Goal: Task Accomplishment & Management: Complete application form

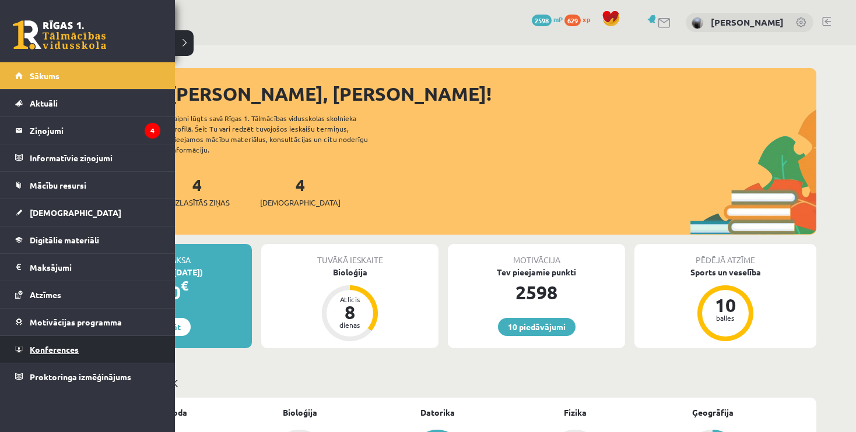
click at [76, 344] on span "Konferences" at bounding box center [54, 349] width 49 height 10
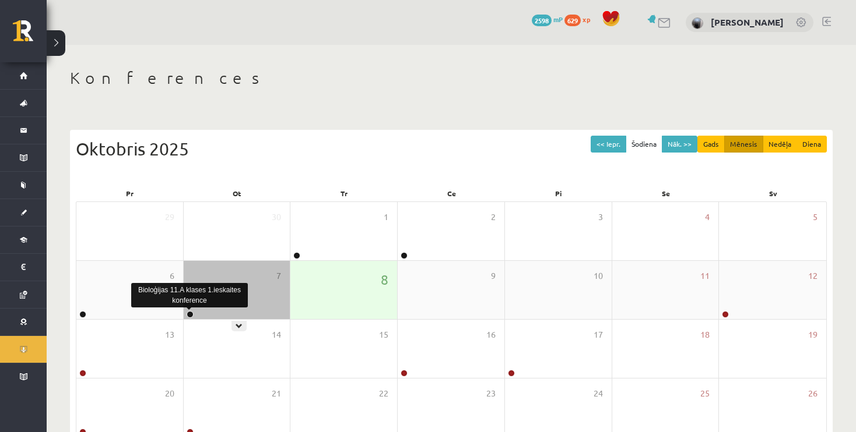
click at [189, 315] on link at bounding box center [189, 314] width 7 height 7
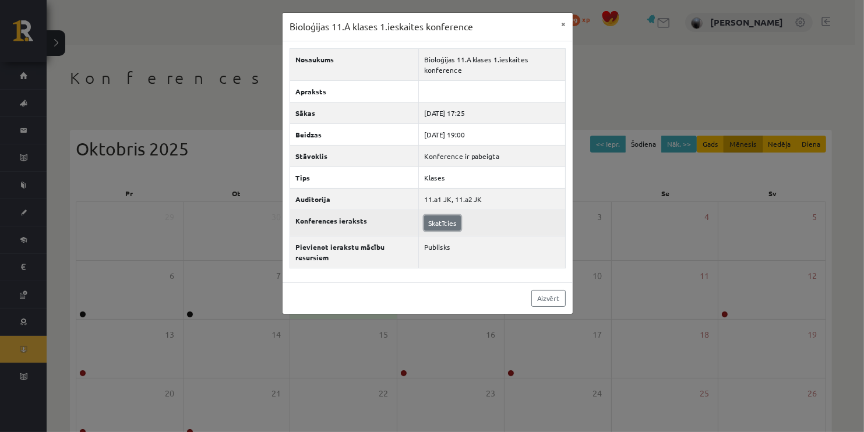
click at [442, 225] on link "Skatīties" at bounding box center [442, 223] width 37 height 15
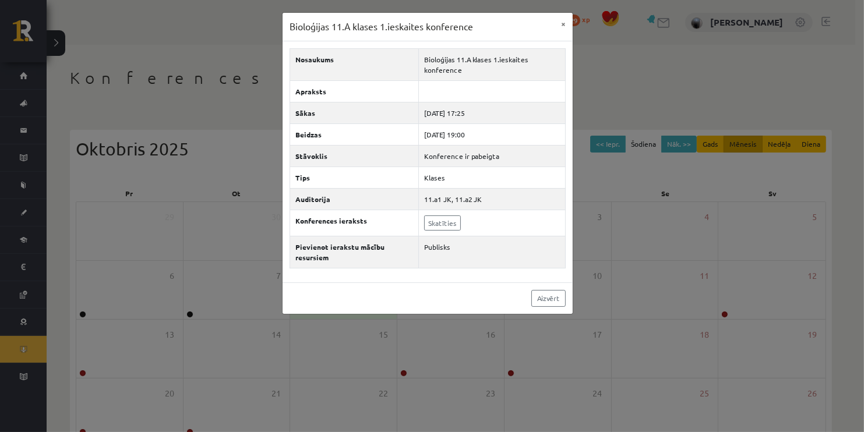
click at [220, 59] on div "Bioloģijas 11.A klases 1.ieskaites konference × Nosaukums Bioloģijas 11.A klase…" at bounding box center [432, 216] width 864 height 432
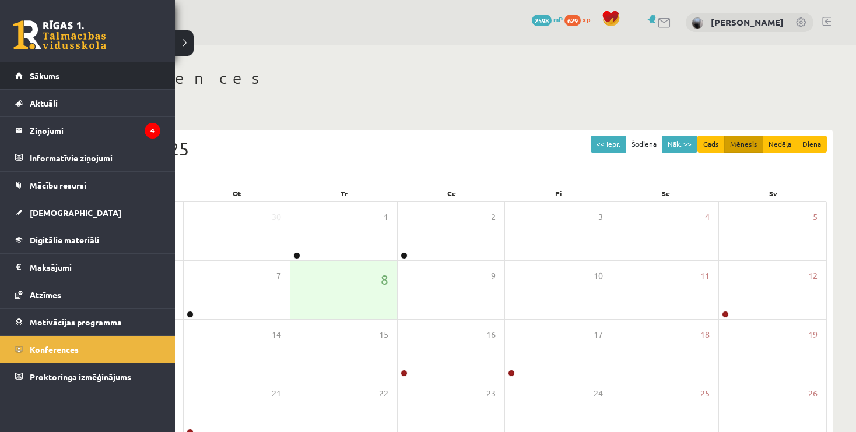
click at [21, 73] on link "Sākums" at bounding box center [87, 75] width 145 height 27
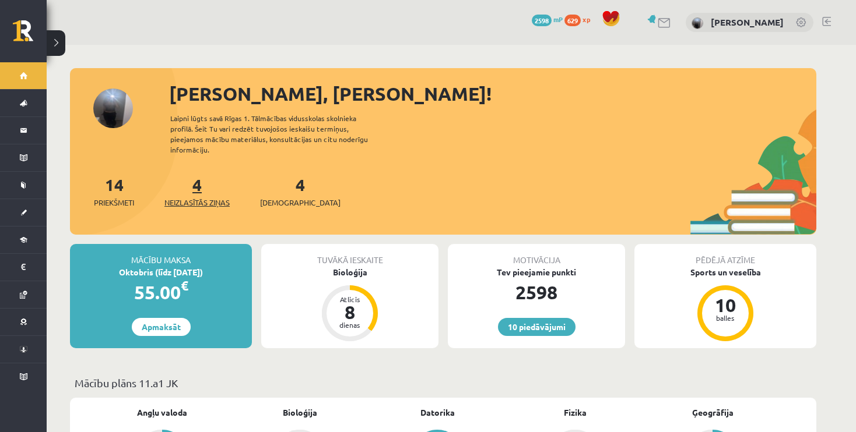
click at [207, 197] on span "Neizlasītās ziņas" at bounding box center [196, 203] width 65 height 12
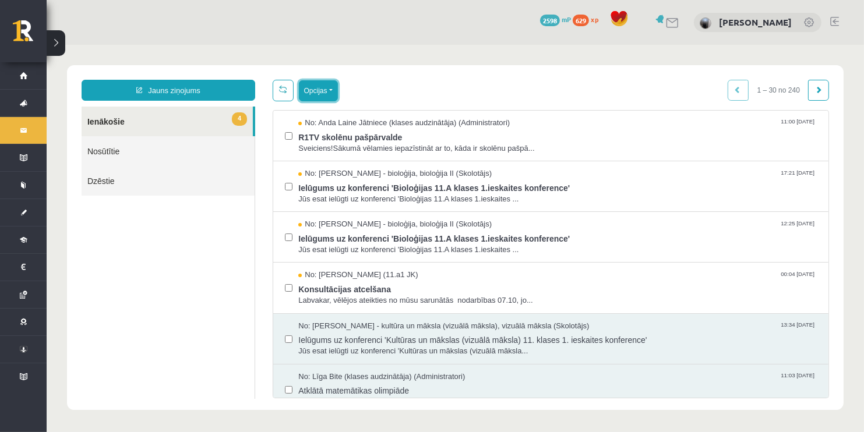
click at [315, 86] on button "Opcijas" at bounding box center [317, 90] width 39 height 21
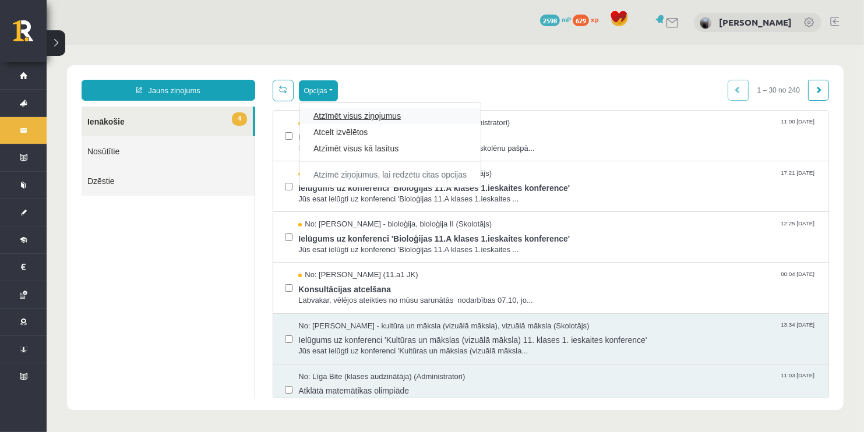
click at [324, 116] on link "Atzīmēt visus ziņojumus" at bounding box center [389, 116] width 153 height 12
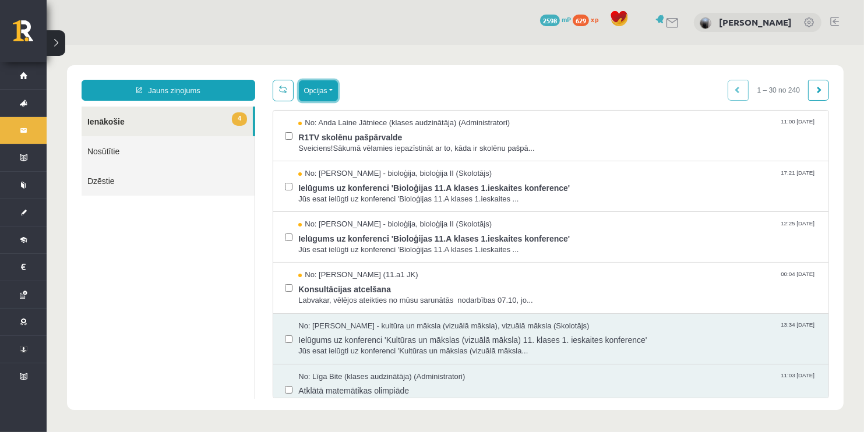
click at [312, 86] on button "Opcijas" at bounding box center [317, 90] width 39 height 21
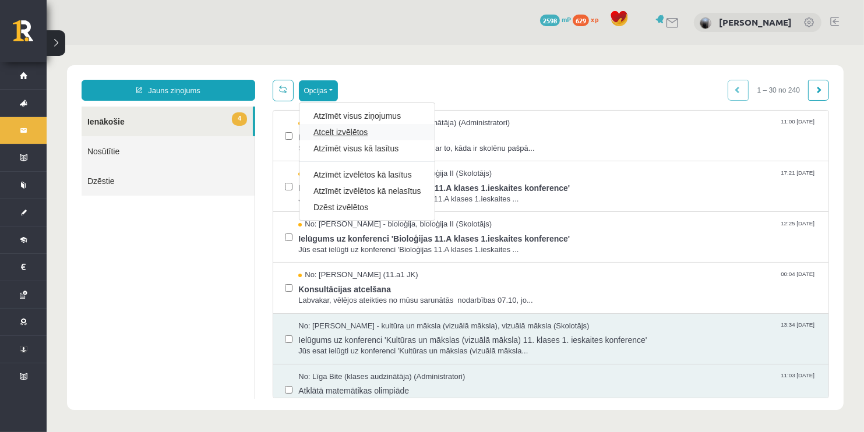
click at [333, 133] on link "Atcelt izvēlētos" at bounding box center [366, 132] width 107 height 12
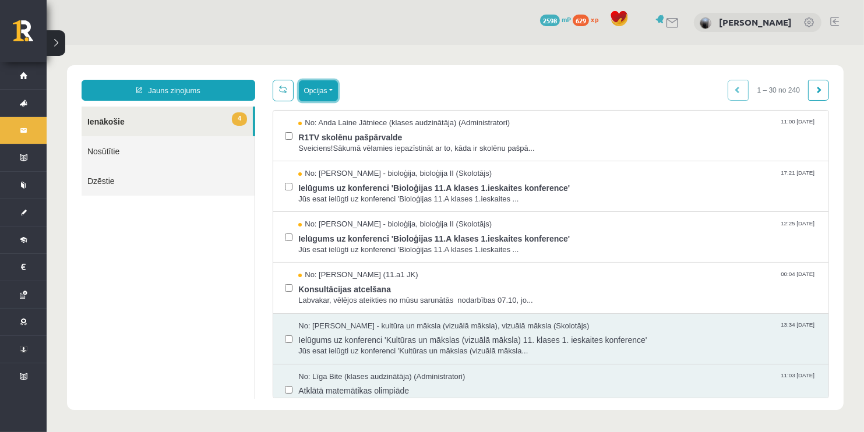
click at [321, 89] on button "Opcijas" at bounding box center [317, 90] width 39 height 21
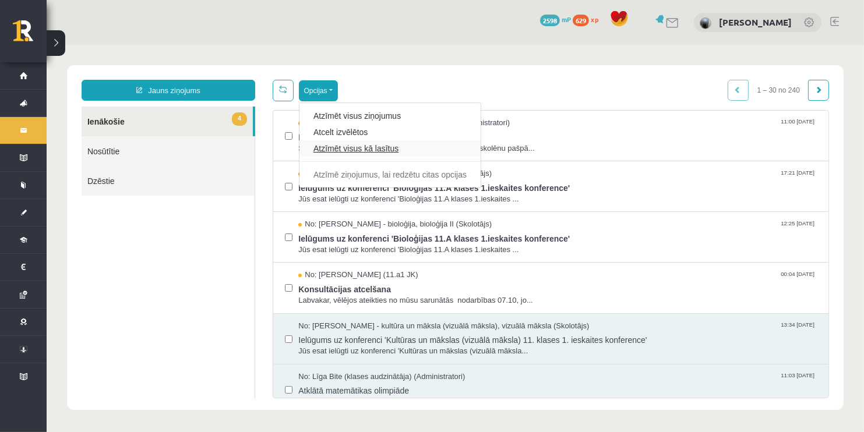
click at [336, 150] on link "Atzīmēt visus kā lasītus" at bounding box center [389, 148] width 153 height 12
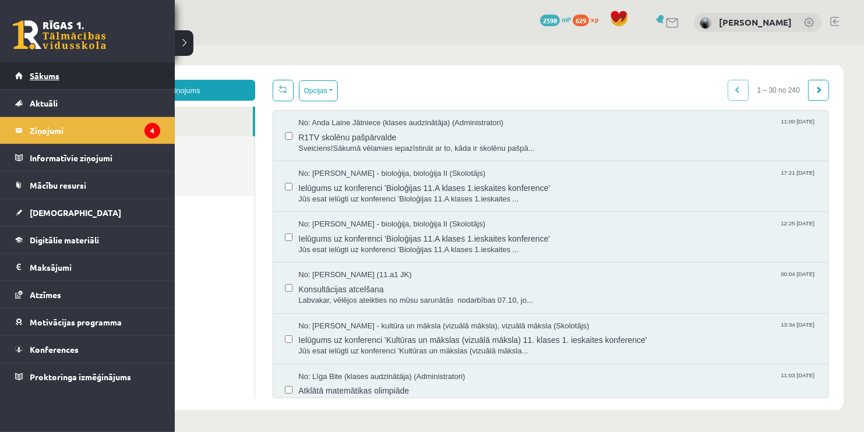
click at [64, 81] on link "Sākums" at bounding box center [87, 75] width 145 height 27
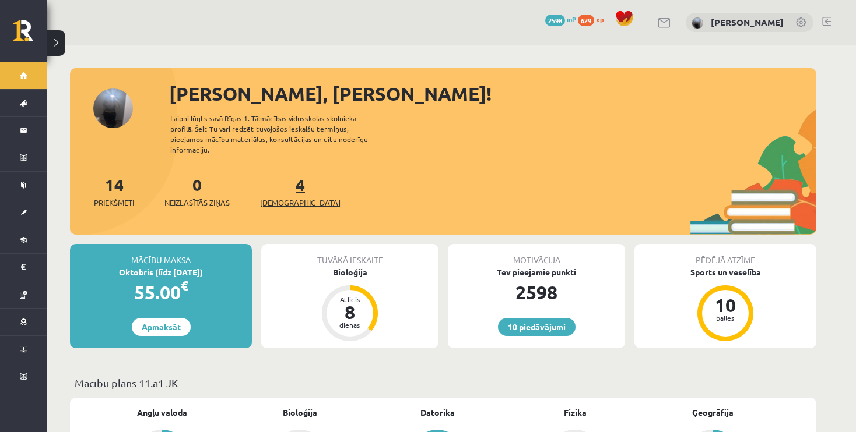
click at [278, 197] on span "[DEMOGRAPHIC_DATA]" at bounding box center [300, 203] width 80 height 12
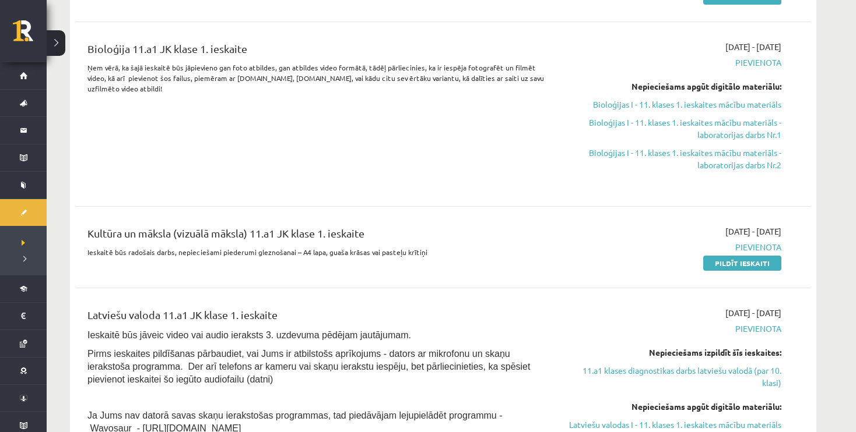
scroll to position [382, 0]
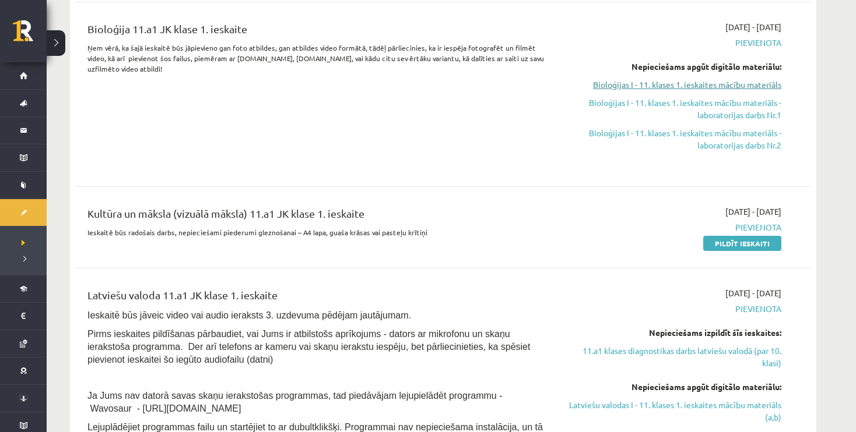
click at [685, 87] on link "Bioloģijas I - 11. klases 1. ieskaites mācību materiāls" at bounding box center [671, 85] width 220 height 12
click at [645, 83] on link "Bioloģijas I - 11. klases 1. ieskaites mācību materiāls" at bounding box center [671, 85] width 220 height 12
click at [718, 84] on link "Bioloģijas I - 11. klases 1. ieskaites mācību materiāls" at bounding box center [671, 85] width 220 height 12
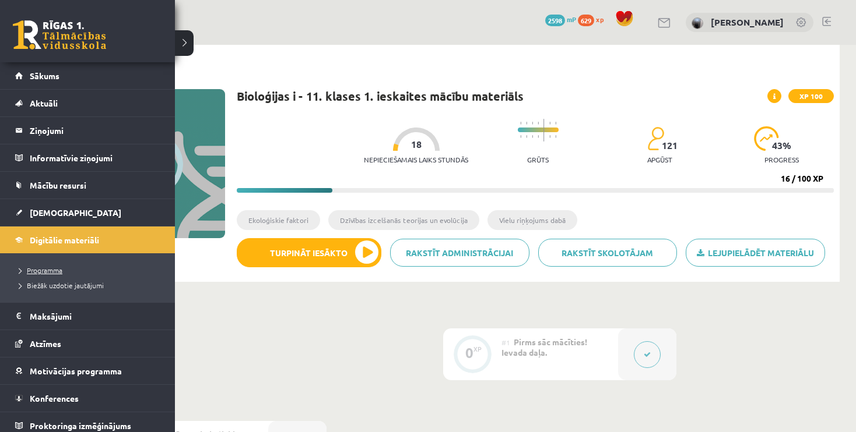
click at [47, 270] on span "Programma" at bounding box center [39, 270] width 48 height 9
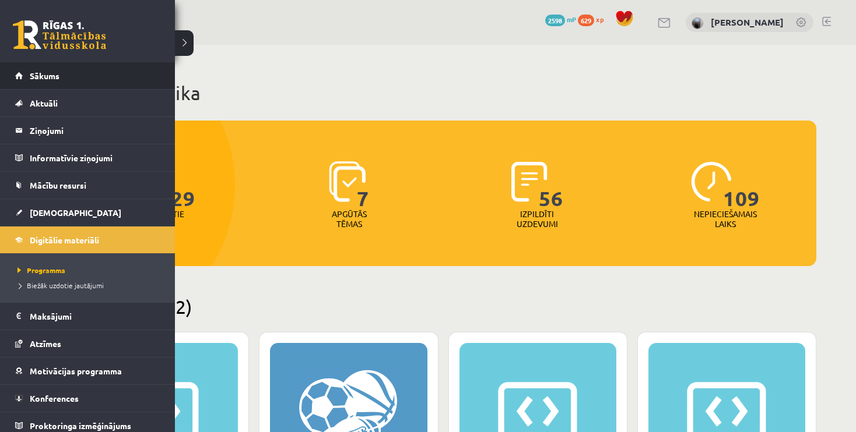
click at [15, 82] on li "Sākums" at bounding box center [87, 75] width 175 height 27
click at [43, 73] on span "Sākums" at bounding box center [45, 76] width 30 height 10
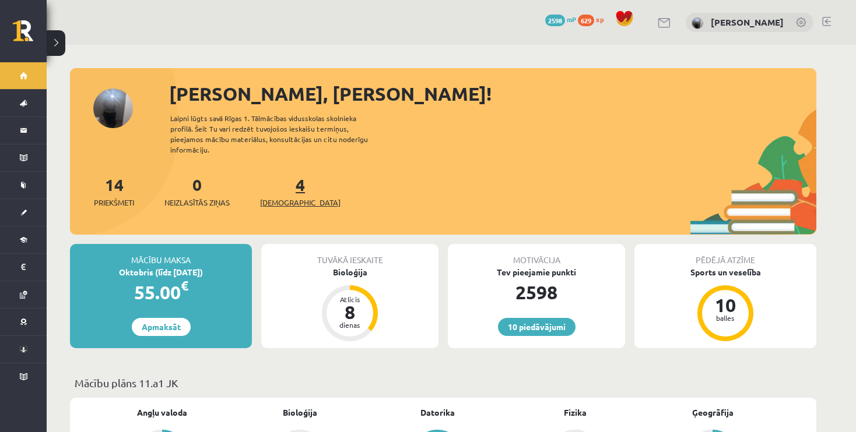
click at [283, 197] on span "[DEMOGRAPHIC_DATA]" at bounding box center [300, 203] width 80 height 12
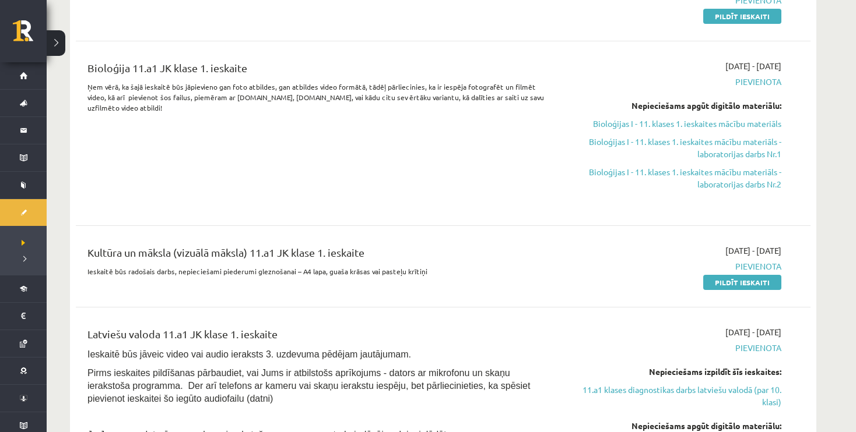
scroll to position [313, 0]
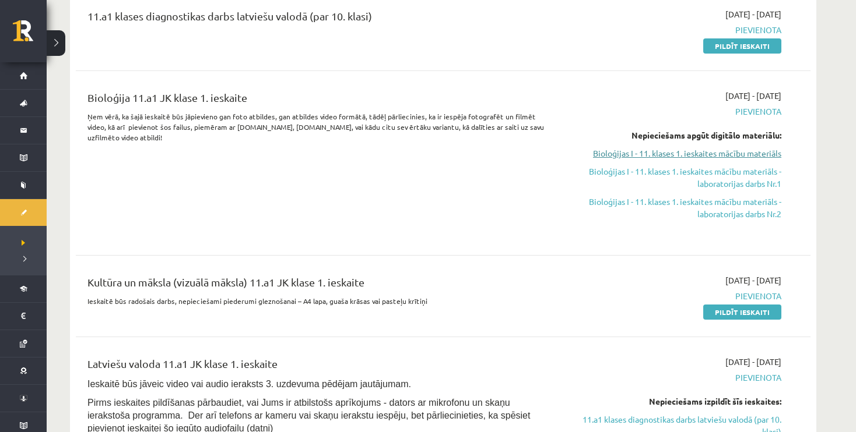
click at [667, 154] on link "Bioloģijas I - 11. klases 1. ieskaites mācību materiāls" at bounding box center [671, 153] width 220 height 12
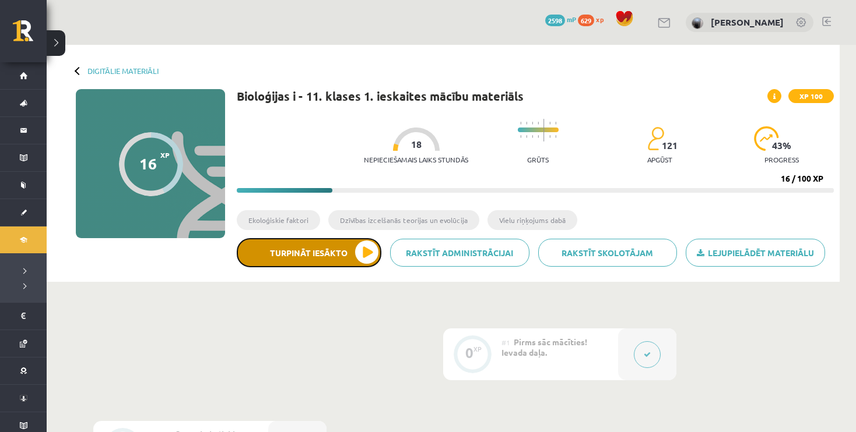
click at [318, 256] on button "Turpināt iesākto" at bounding box center [309, 252] width 145 height 29
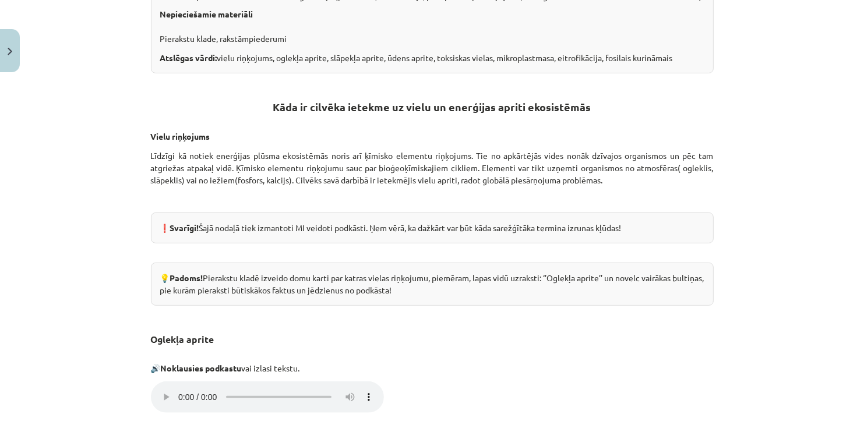
scroll to position [355, 0]
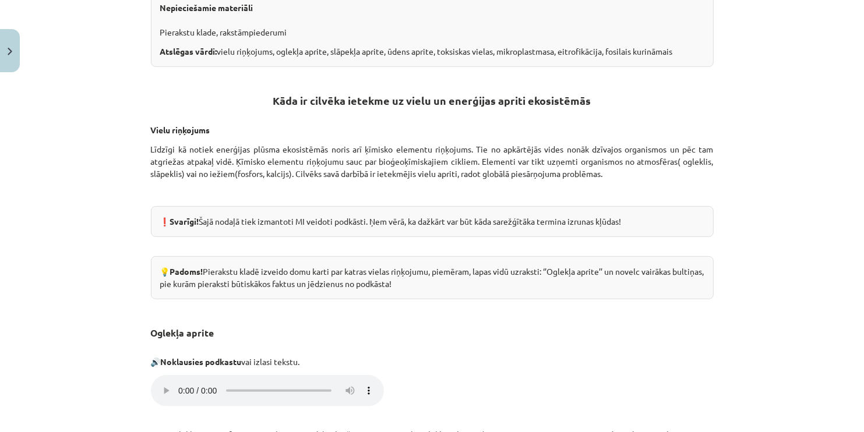
drag, startPoint x: 850, startPoint y: 81, endPoint x: 857, endPoint y: 102, distance: 21.9
click at [855, 102] on div "Mācību tēma: Bioloģijas i - 11. klases 1. ieskaites mācību materiāls #4 3. tēma…" at bounding box center [432, 216] width 864 height 432
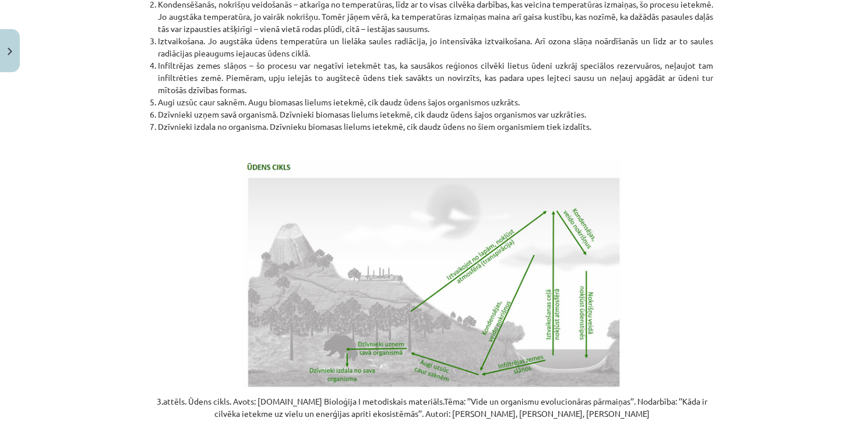
scroll to position [2376, 0]
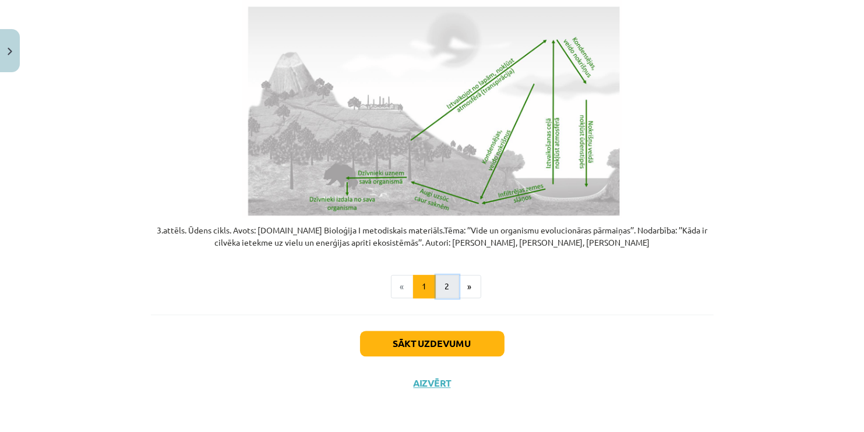
click at [445, 292] on button "2" at bounding box center [447, 286] width 23 height 23
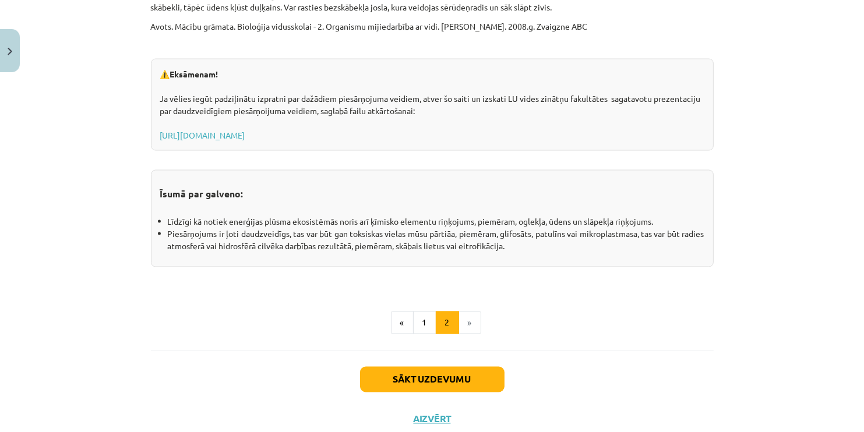
scroll to position [1872, 0]
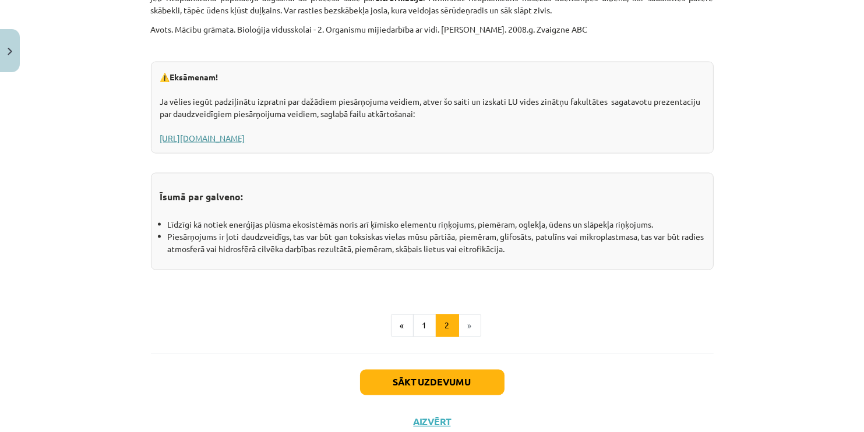
click at [245, 136] on link "https://www.geo.lu.lv/fileadmin/user_upload/lu_portal/projekti/gzzf/videunilgts…" at bounding box center [202, 138] width 85 height 10
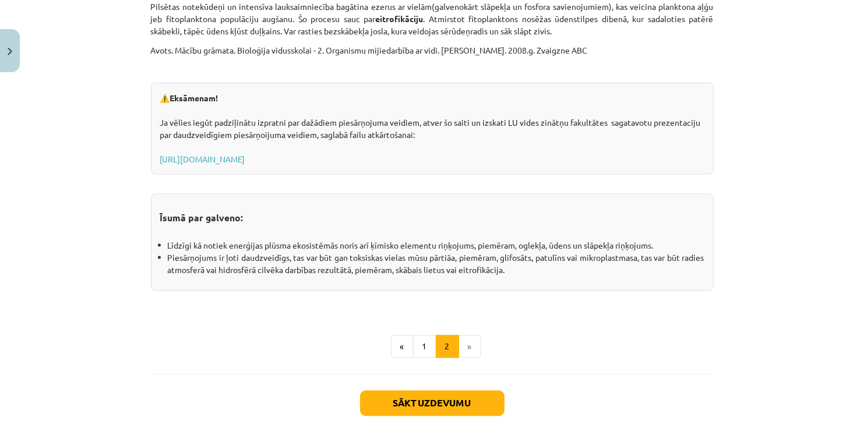
scroll to position [1856, 0]
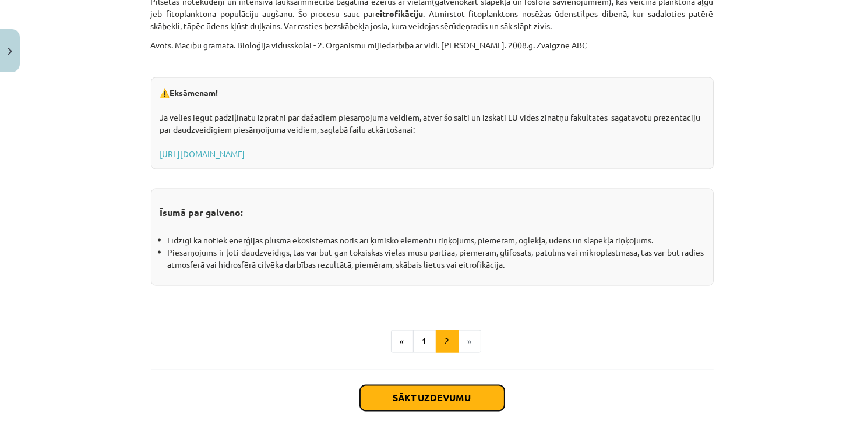
click at [446, 396] on button "Sākt uzdevumu" at bounding box center [432, 399] width 145 height 26
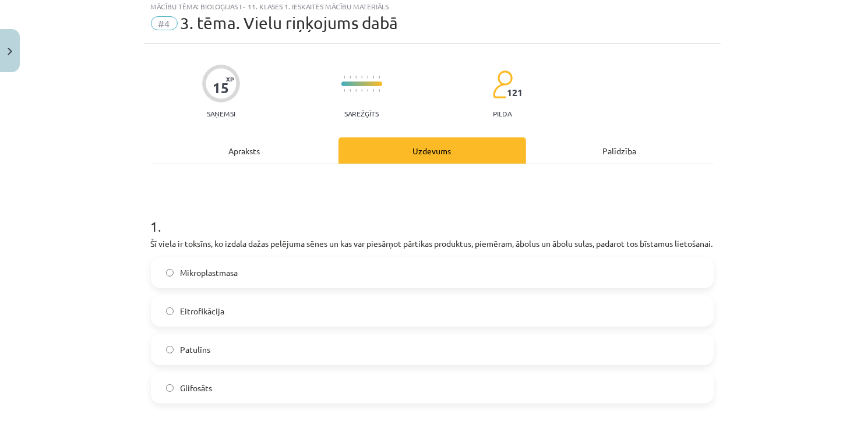
scroll to position [29, 0]
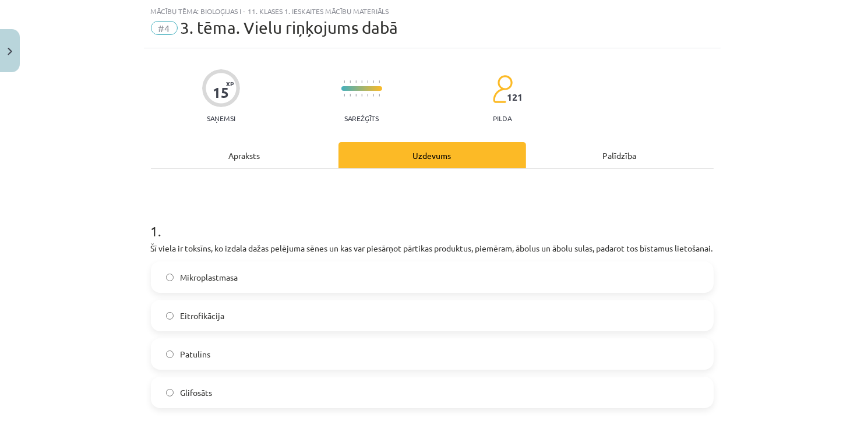
click at [294, 358] on label "Patulīns" at bounding box center [432, 354] width 561 height 29
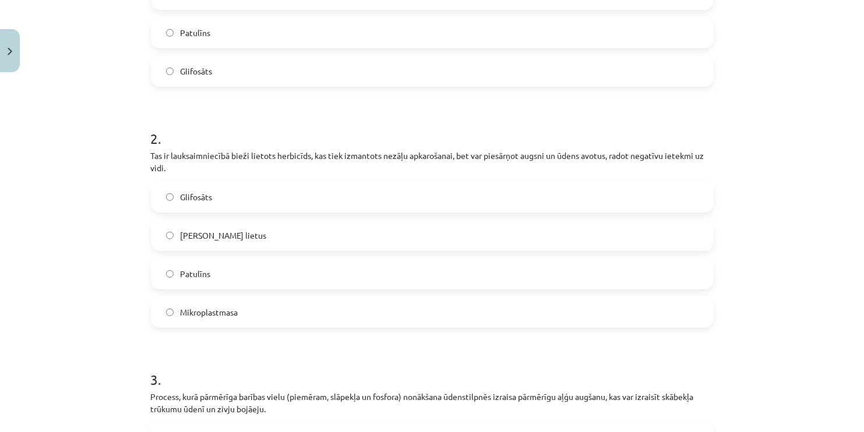
scroll to position [364, 0]
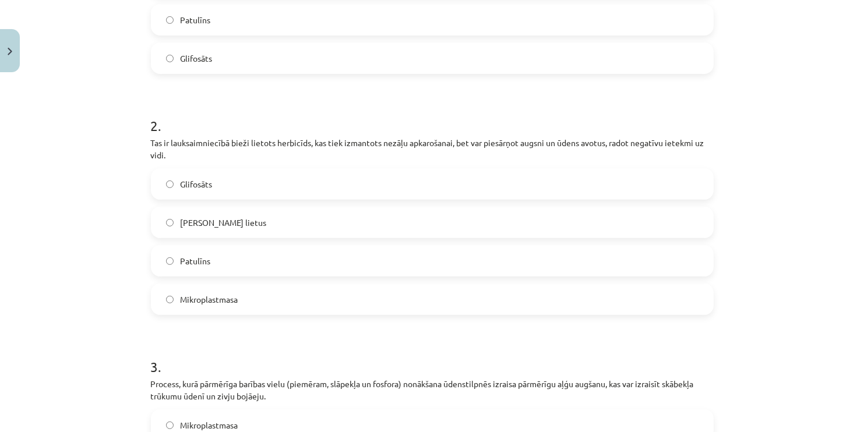
click at [334, 199] on label "Glifosāts" at bounding box center [432, 184] width 561 height 29
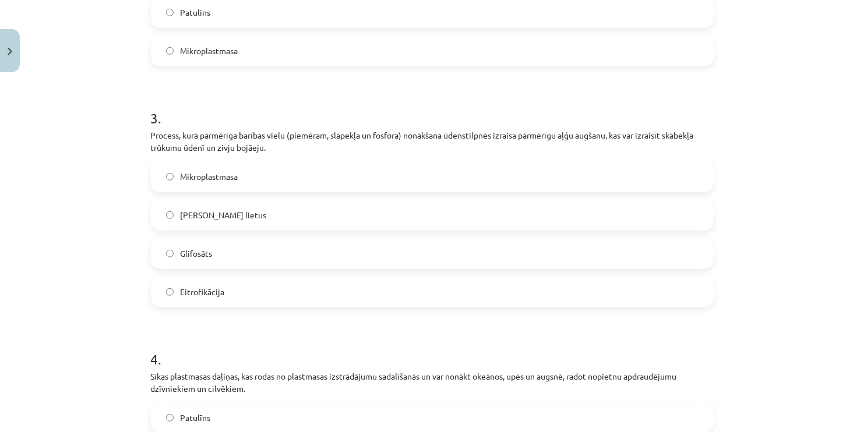
scroll to position [613, 0]
click at [275, 223] on label "Skābais lietus" at bounding box center [432, 214] width 561 height 29
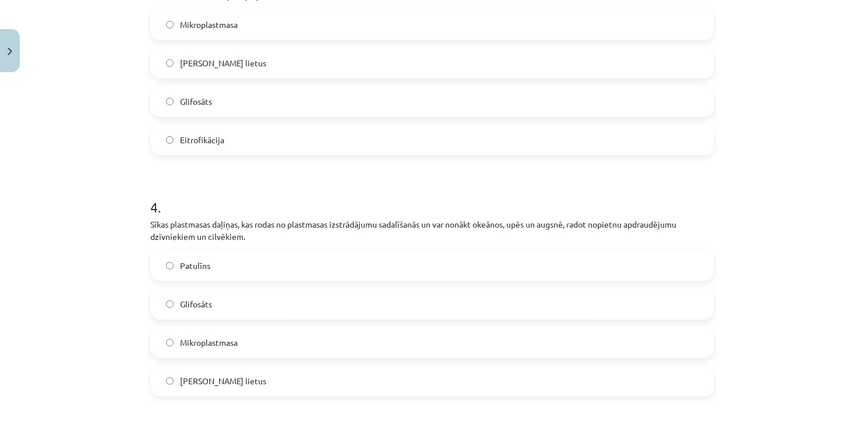
scroll to position [802, 0]
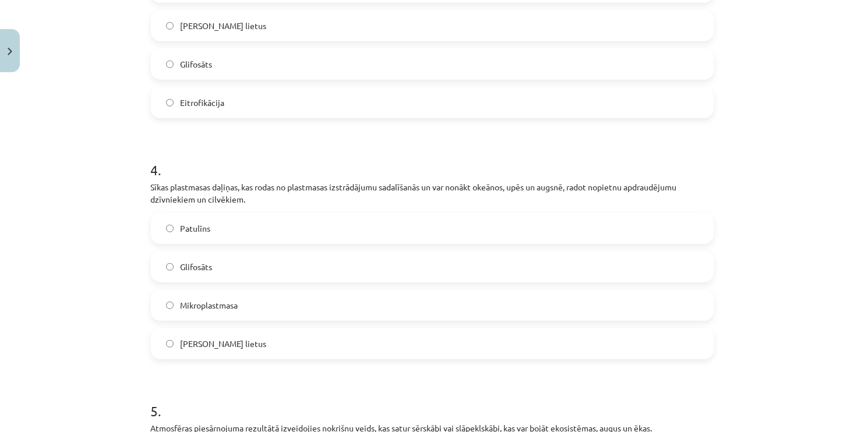
click at [329, 310] on label "Mikroplastmasa" at bounding box center [432, 305] width 561 height 29
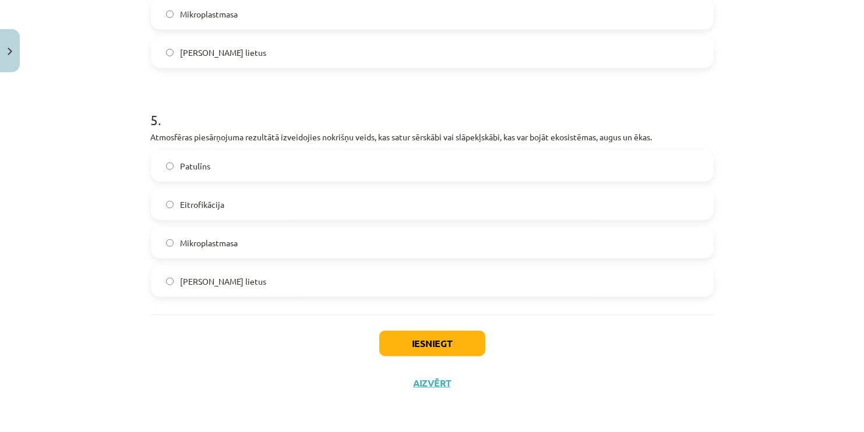
scroll to position [1093, 0]
click at [466, 284] on label "Skābais lietus" at bounding box center [432, 281] width 561 height 29
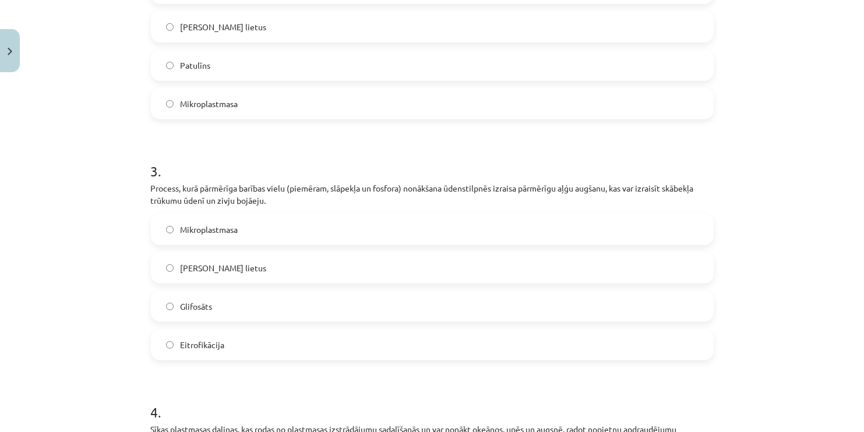
scroll to position [556, 0]
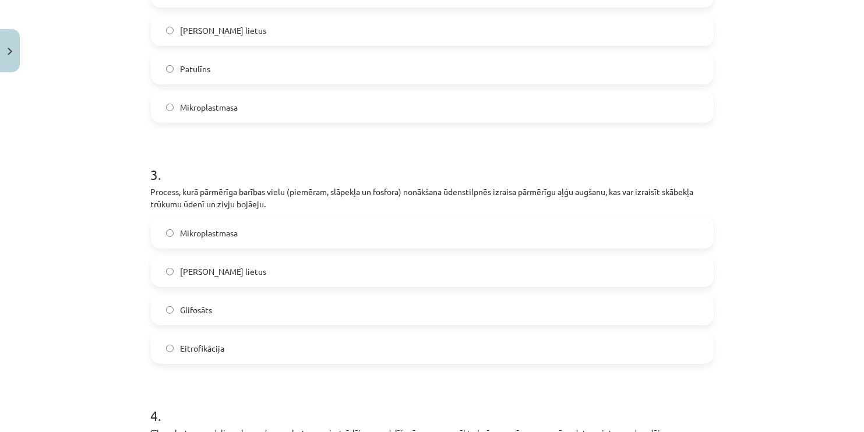
click at [278, 357] on label "Eitrofikācija" at bounding box center [432, 348] width 561 height 29
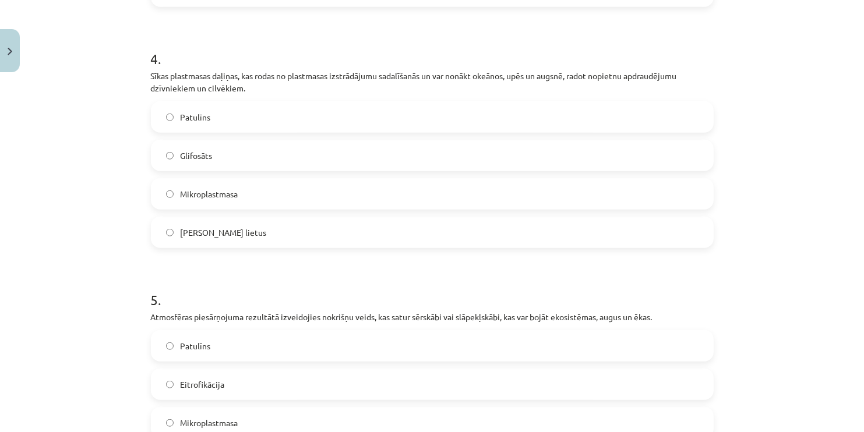
scroll to position [1105, 0]
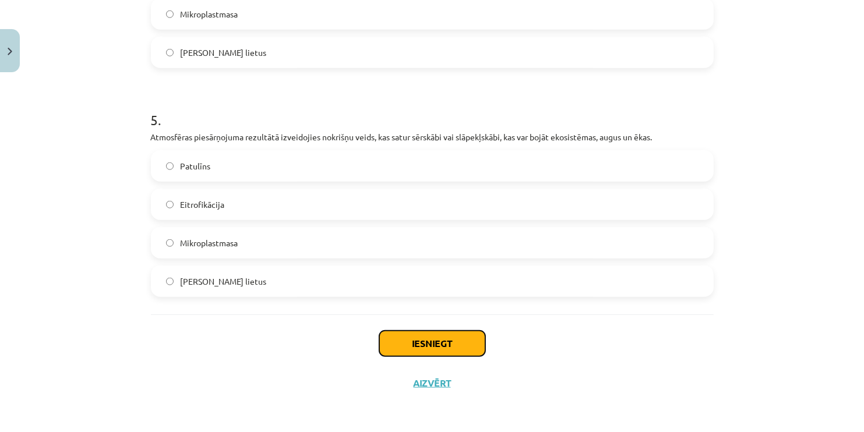
click at [403, 343] on button "Iesniegt" at bounding box center [432, 344] width 106 height 26
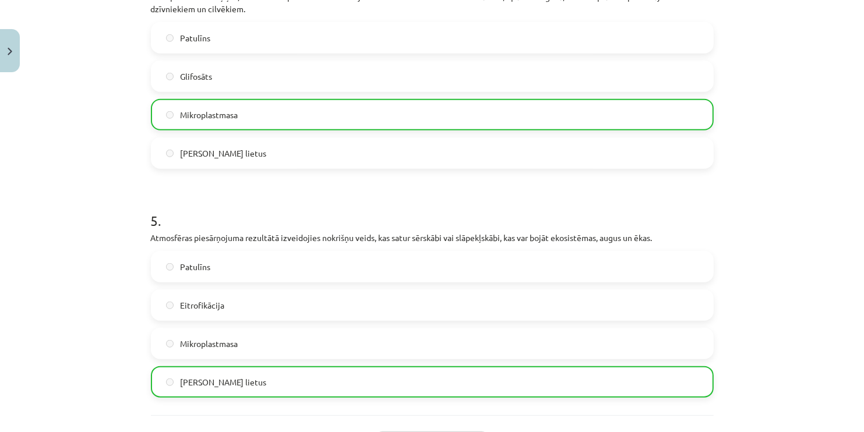
scroll to position [1142, 0]
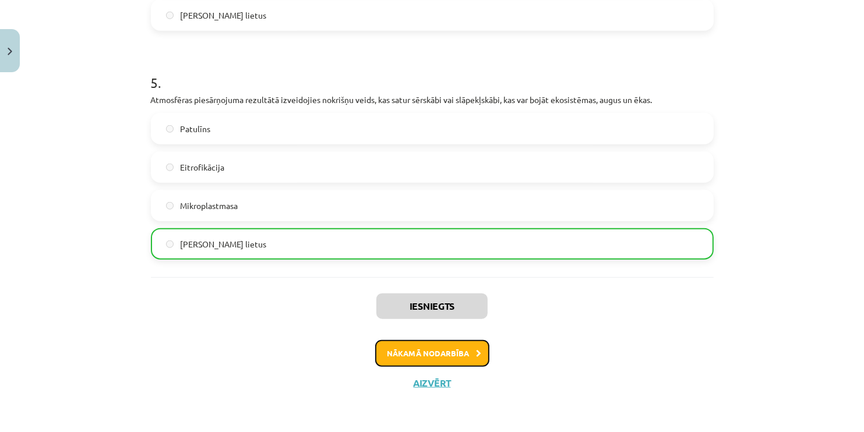
click at [455, 357] on button "Nākamā nodarbība" at bounding box center [432, 353] width 114 height 27
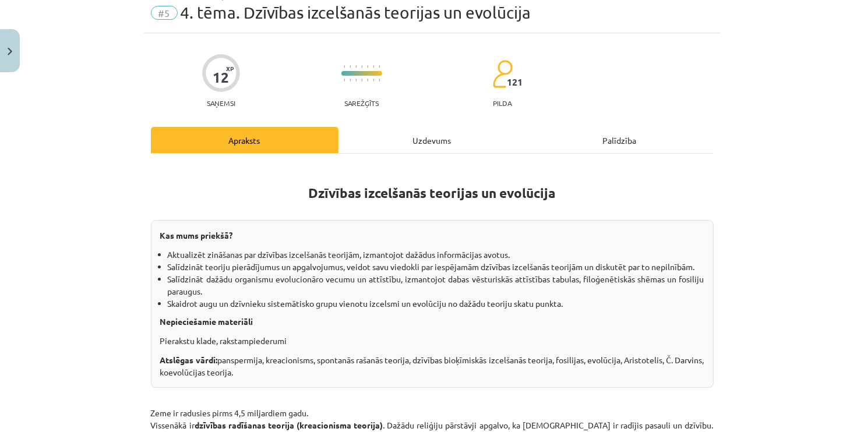
scroll to position [0, 0]
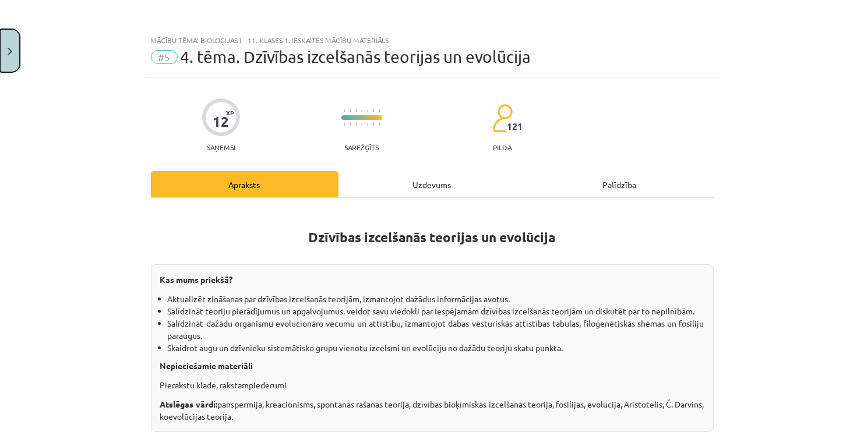
click at [9, 59] on button "Close" at bounding box center [10, 50] width 20 height 43
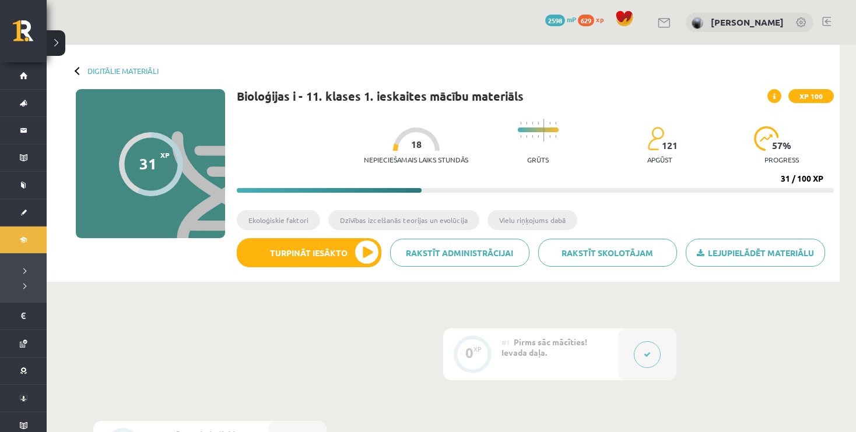
click at [59, 36] on button at bounding box center [56, 43] width 19 height 26
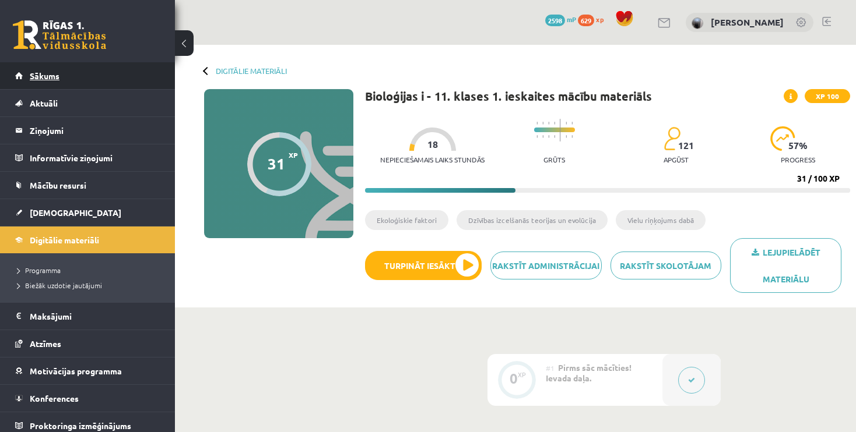
click at [125, 66] on link "Sākums" at bounding box center [87, 75] width 145 height 27
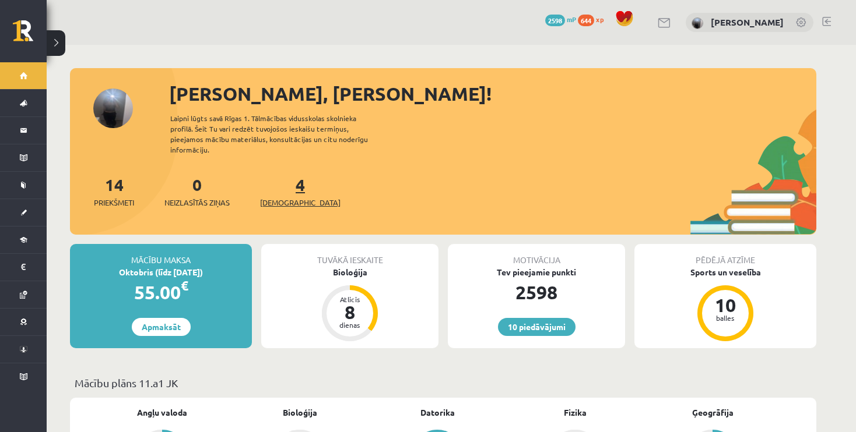
click at [283, 197] on span "[DEMOGRAPHIC_DATA]" at bounding box center [300, 203] width 80 height 12
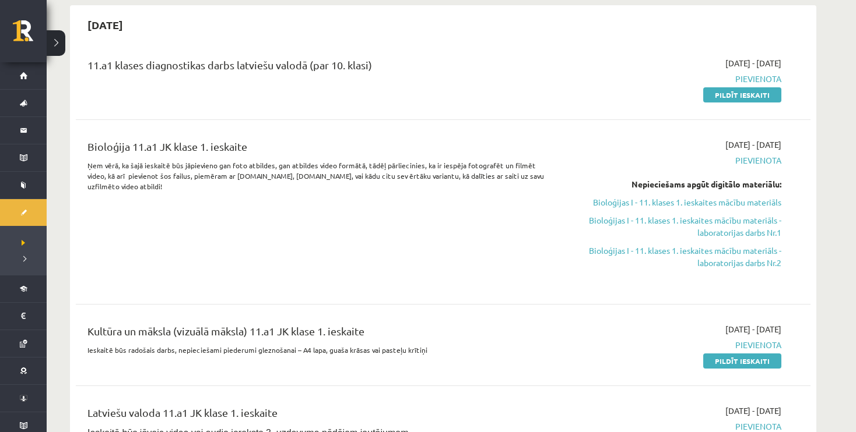
scroll to position [254, 0]
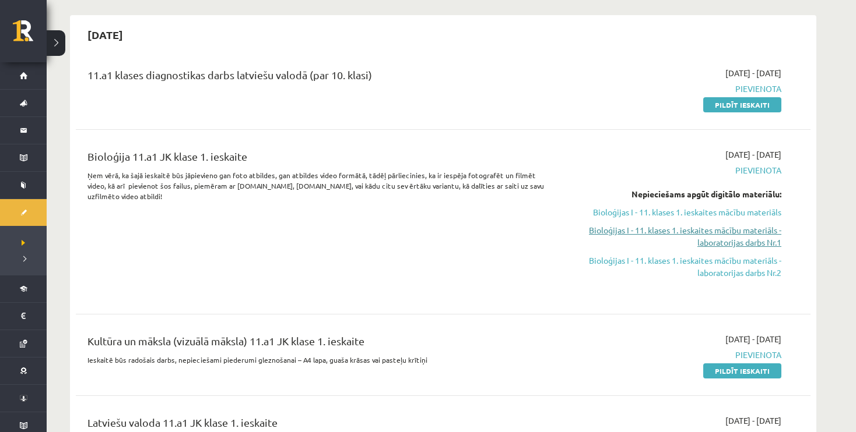
click at [695, 232] on link "Bioloģijas I - 11. klases 1. ieskaites mācību materiāls - laboratorijas darbs N…" at bounding box center [671, 236] width 220 height 24
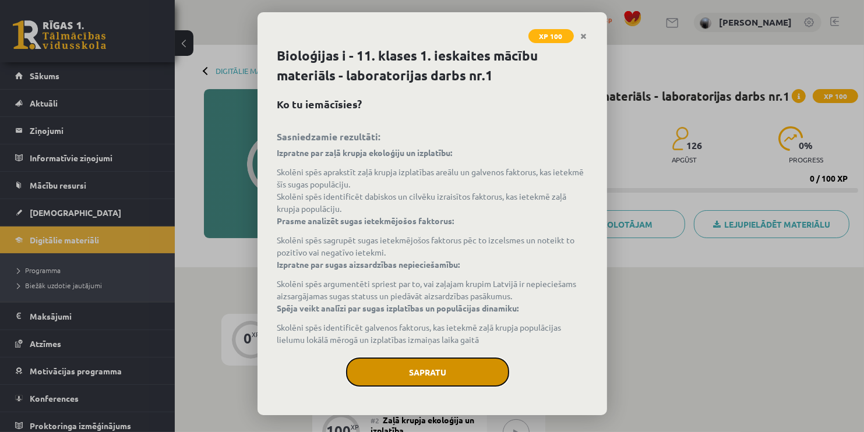
click at [427, 368] on button "Sapratu" at bounding box center [427, 372] width 163 height 29
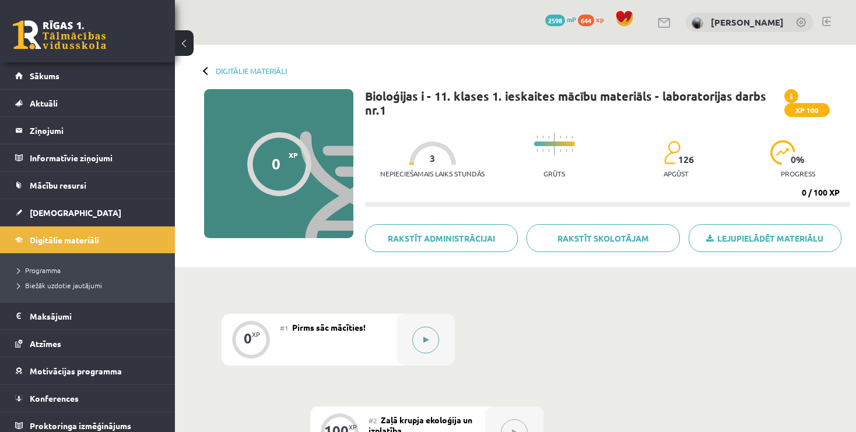
click at [426, 343] on icon at bounding box center [425, 340] width 5 height 7
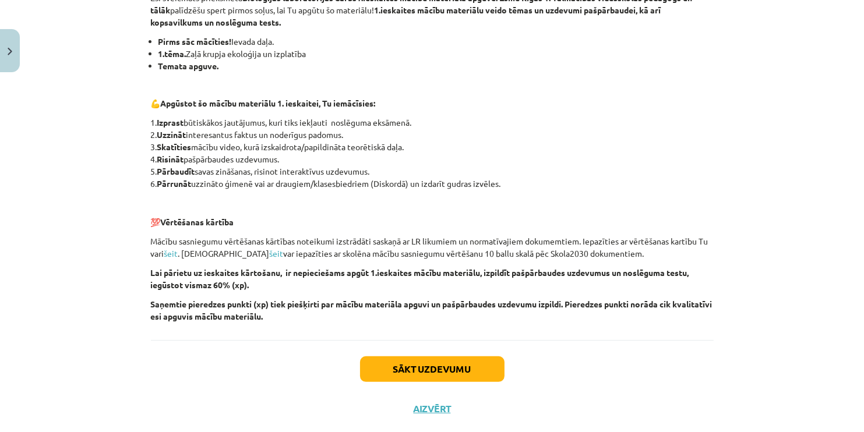
scroll to position [242, 0]
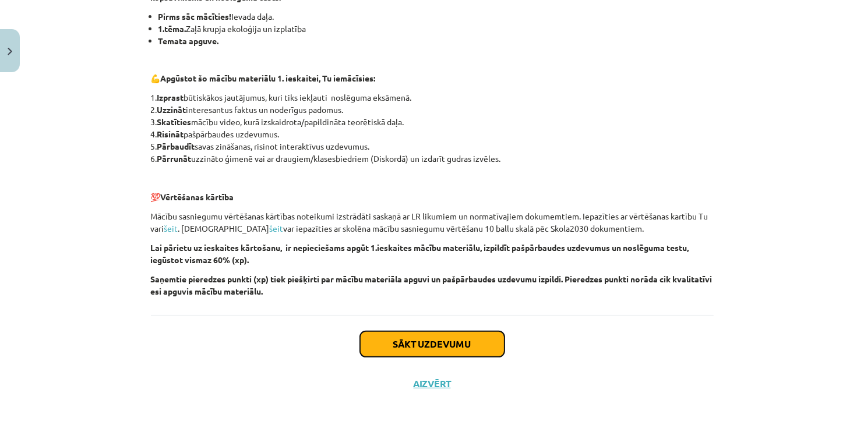
click at [428, 355] on button "Sākt uzdevumu" at bounding box center [432, 345] width 145 height 26
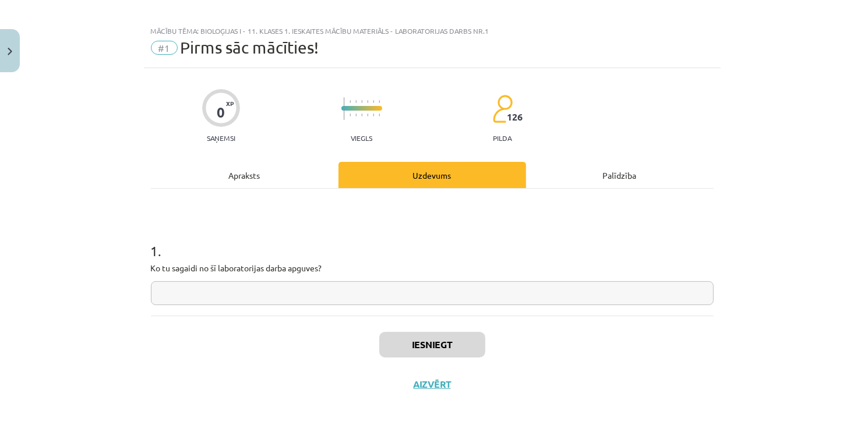
click at [405, 300] on input "text" at bounding box center [432, 293] width 563 height 24
type input "**********"
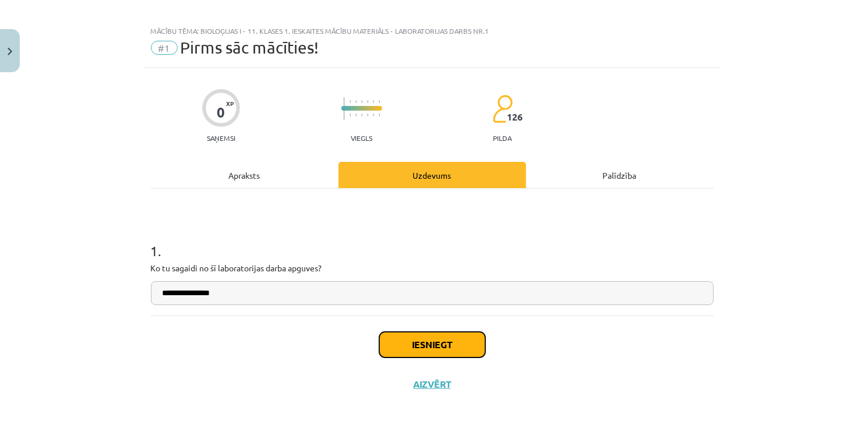
click at [429, 340] on button "Iesniegt" at bounding box center [432, 345] width 106 height 26
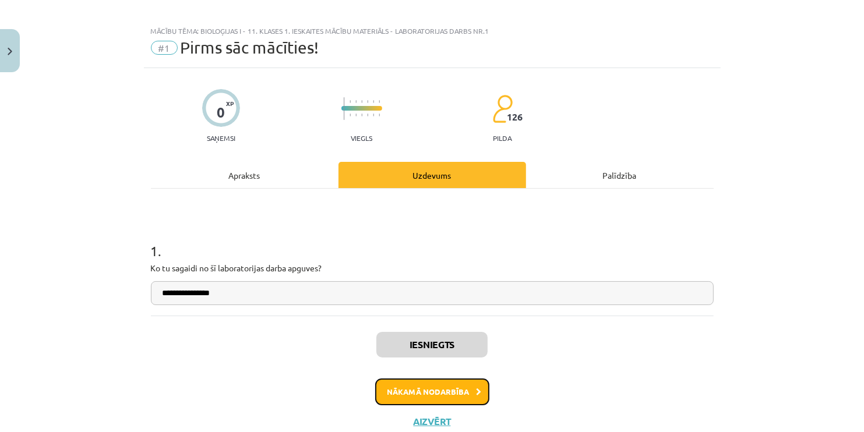
click at [420, 392] on button "Nākamā nodarbība" at bounding box center [432, 392] width 114 height 27
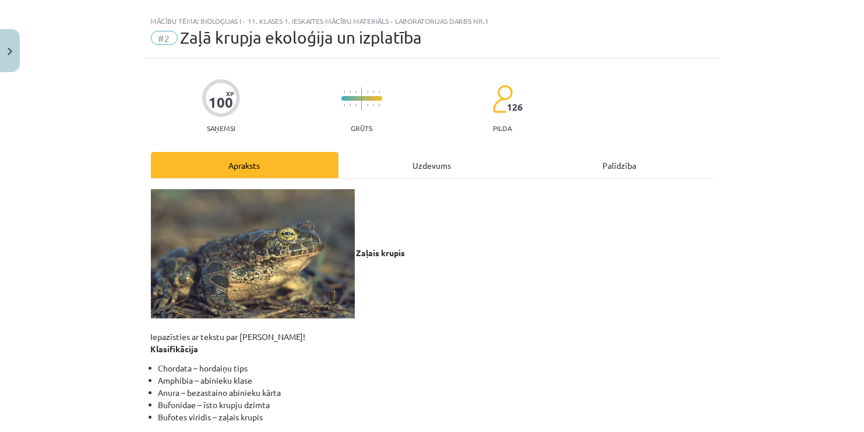
scroll to position [17, 0]
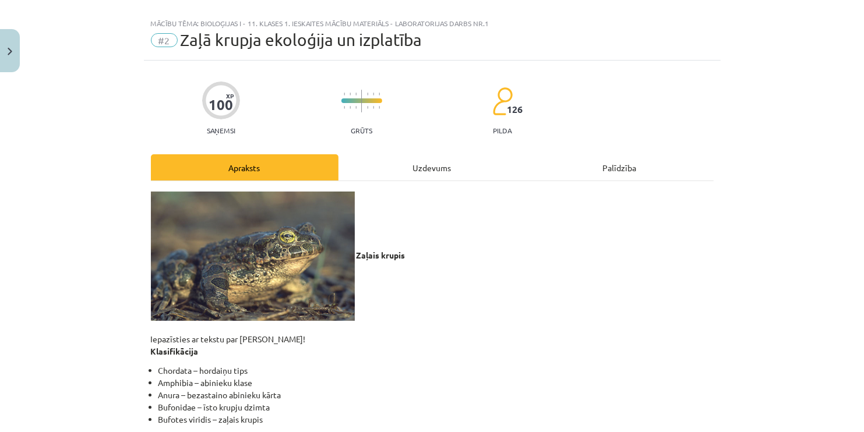
click at [438, 160] on div "Uzdevums" at bounding box center [433, 167] width 188 height 26
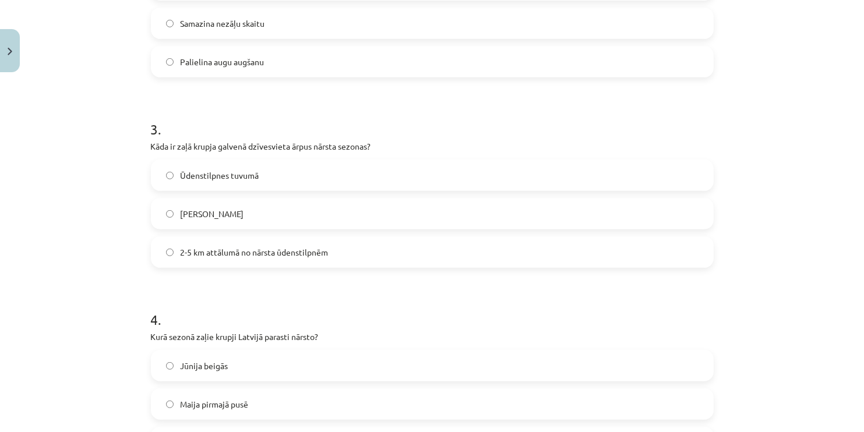
scroll to position [0, 0]
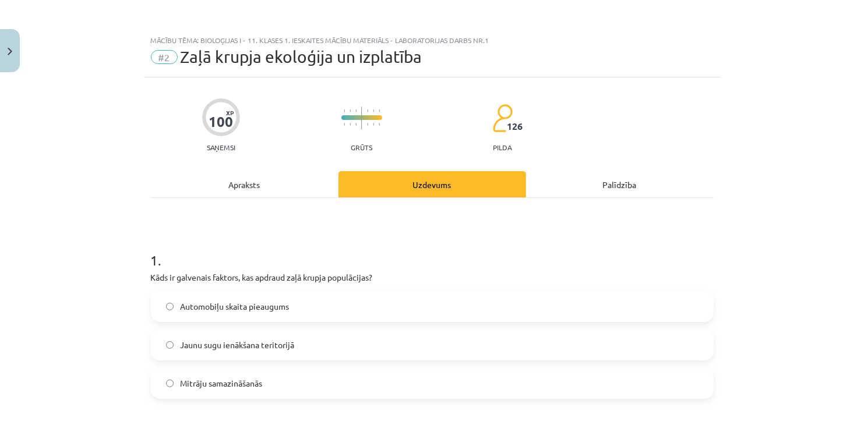
click at [238, 186] on div "Apraksts" at bounding box center [245, 184] width 188 height 26
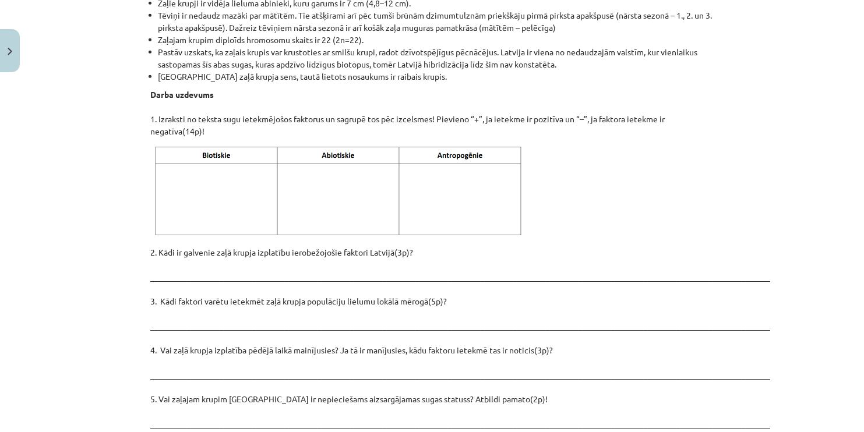
scroll to position [1464, 0]
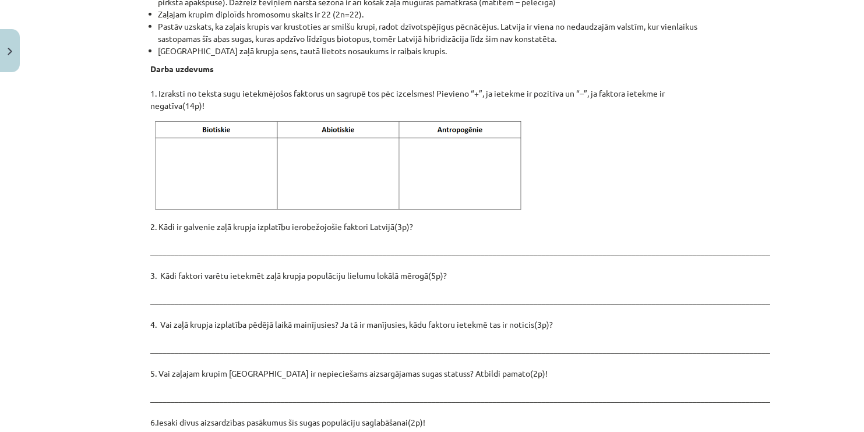
click at [191, 133] on img at bounding box center [340, 166] width 379 height 95
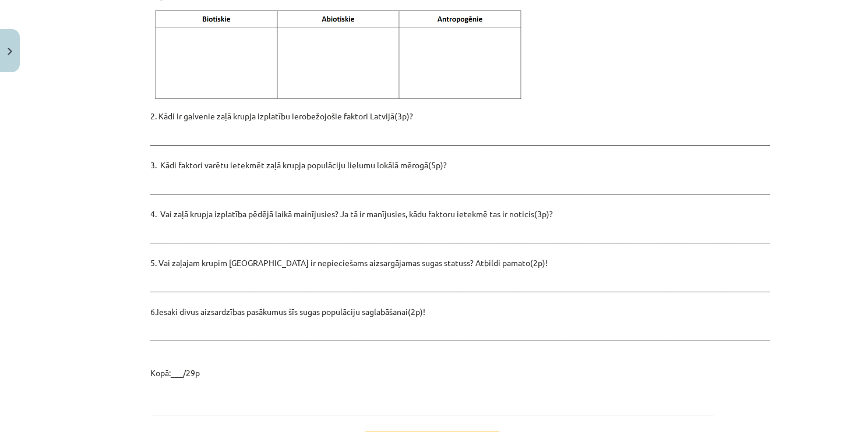
scroll to position [1651, 0]
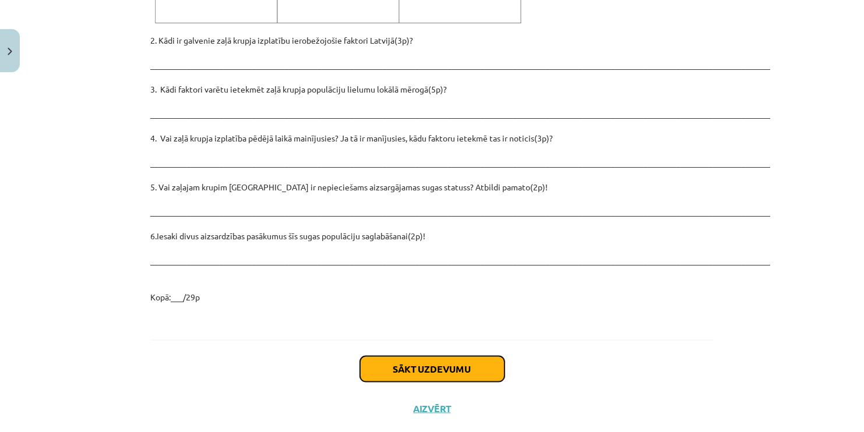
click at [403, 357] on button "Sākt uzdevumu" at bounding box center [432, 370] width 145 height 26
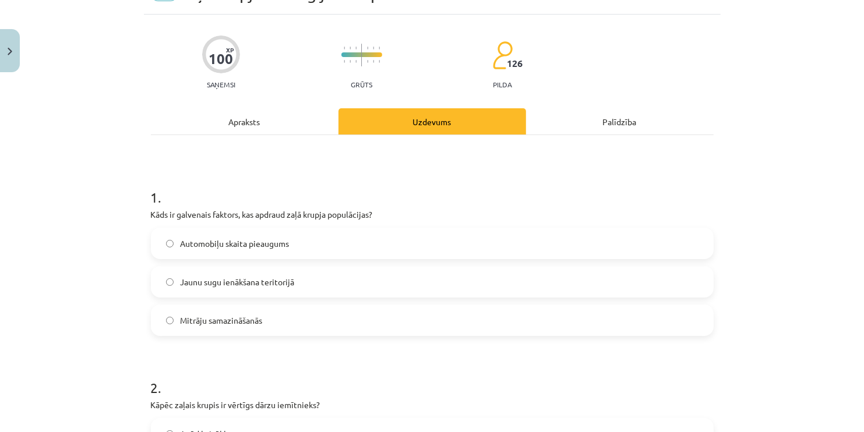
scroll to position [0, 0]
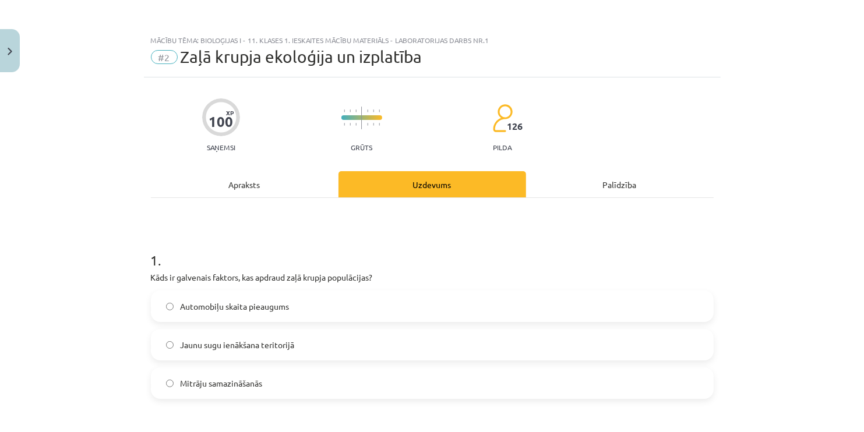
click at [252, 185] on div "Apraksts" at bounding box center [245, 184] width 188 height 26
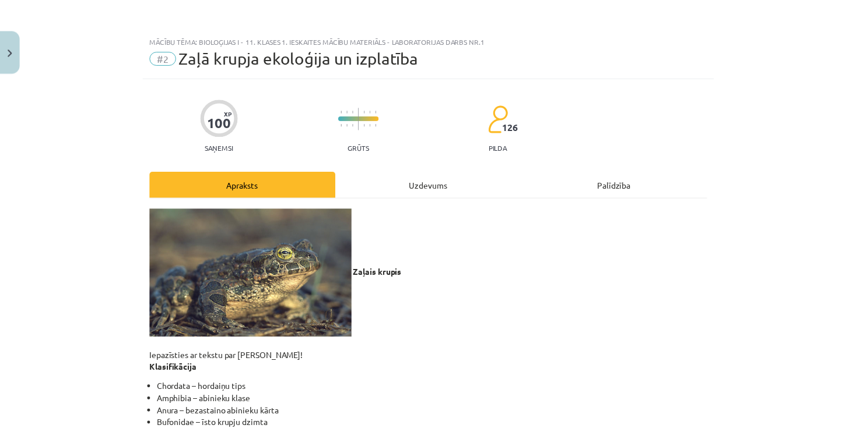
scroll to position [29, 0]
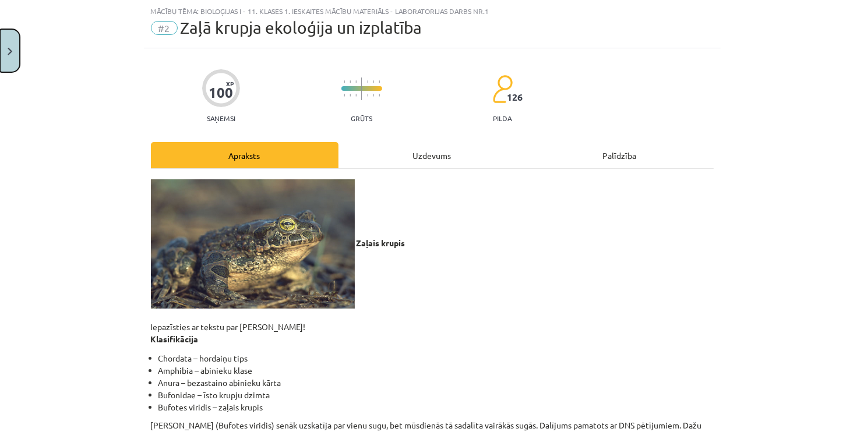
click at [8, 49] on img "Close" at bounding box center [10, 52] width 5 height 8
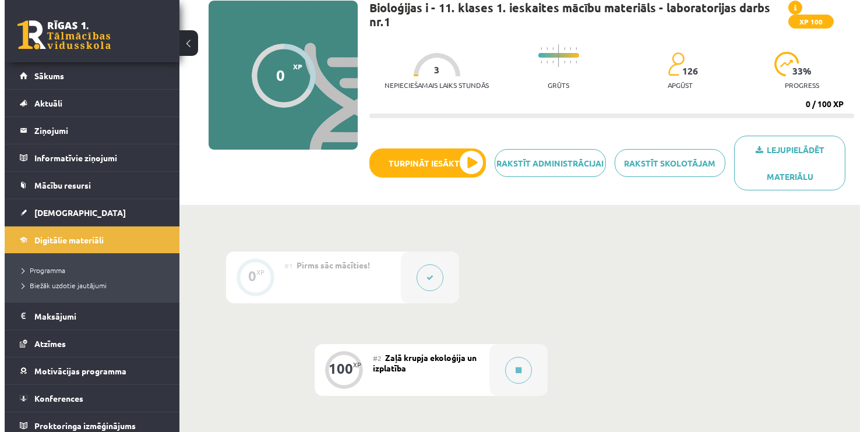
scroll to position [95, 0]
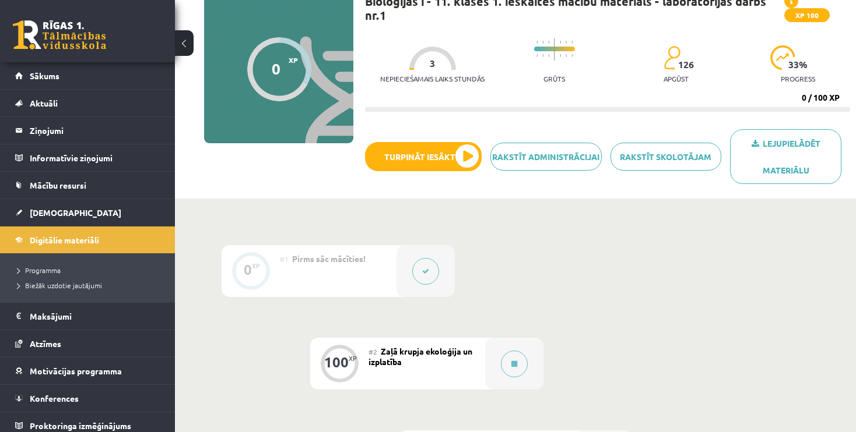
click at [427, 263] on button at bounding box center [425, 271] width 27 height 27
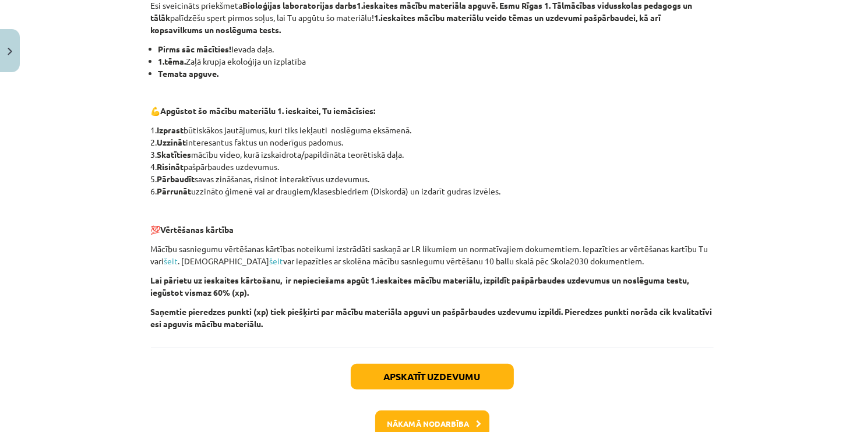
scroll to position [279, 0]
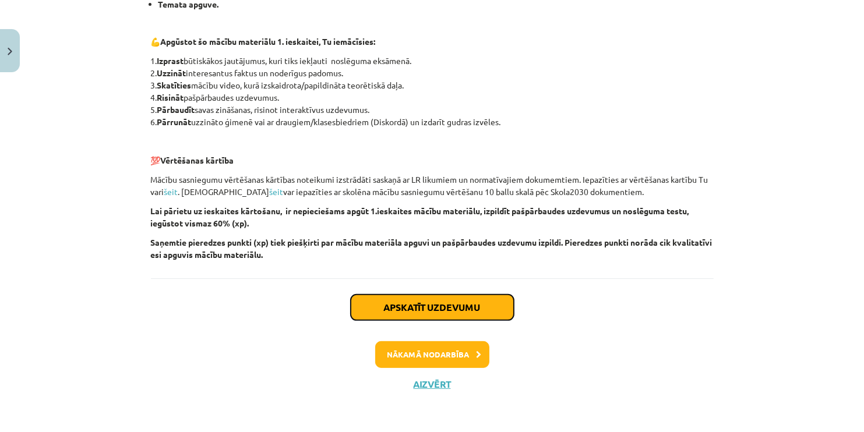
click at [425, 307] on button "Apskatīt uzdevumu" at bounding box center [432, 308] width 163 height 26
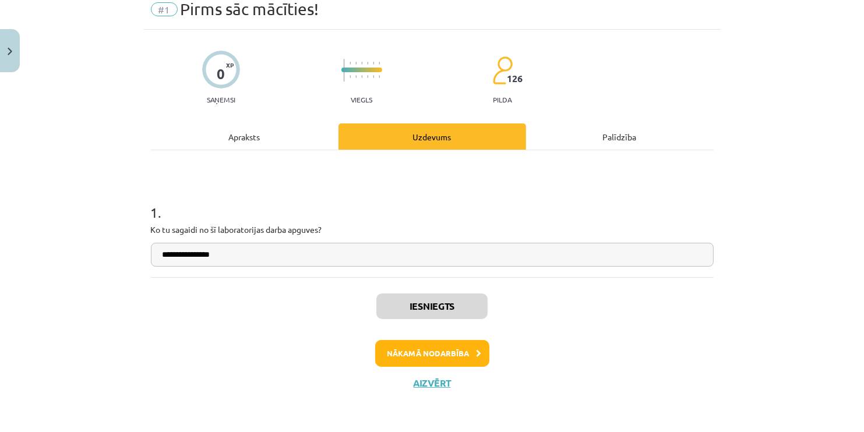
scroll to position [29, 0]
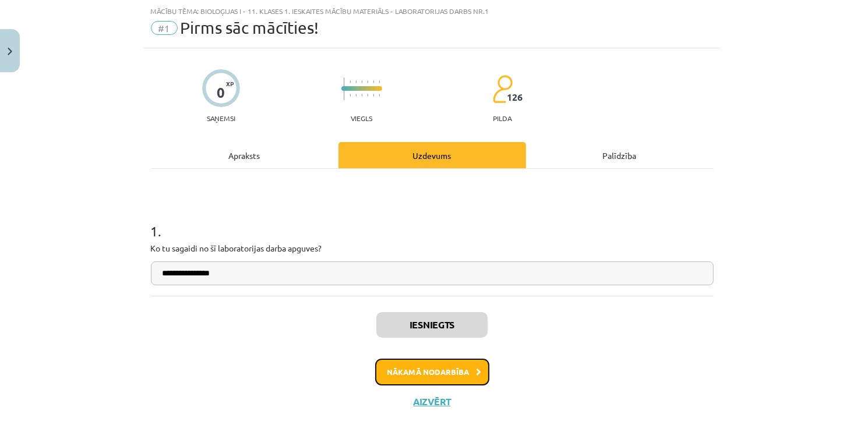
click at [434, 368] on button "Nākamā nodarbība" at bounding box center [432, 372] width 114 height 27
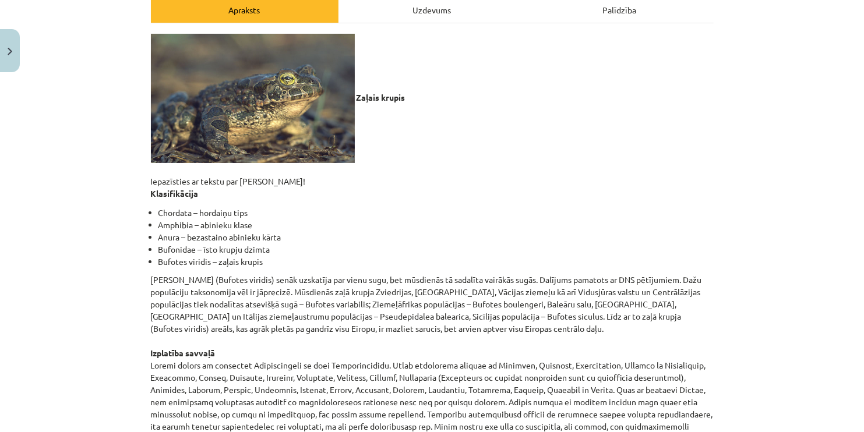
scroll to position [178, 0]
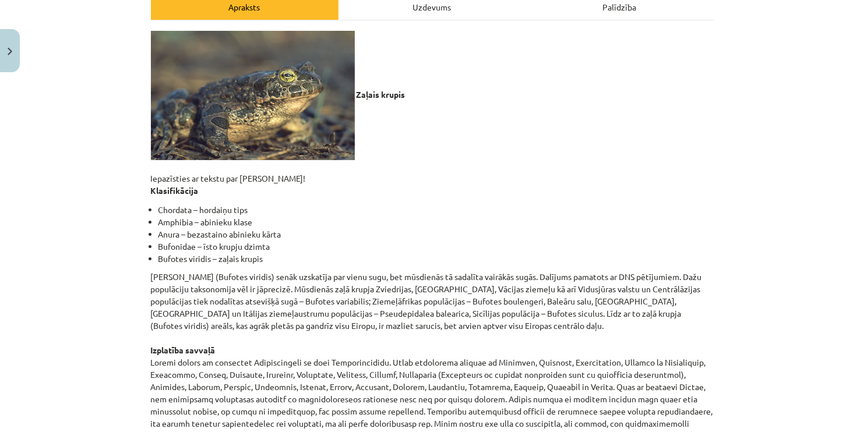
click at [859, 59] on div "Mācību tēma: Bioloģijas i - 11. klases 1. ieskaites mācību materiāls - laborato…" at bounding box center [432, 216] width 864 height 432
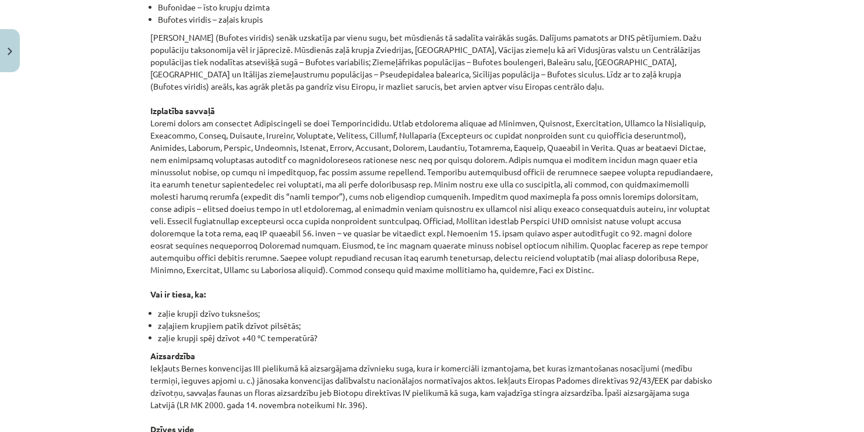
scroll to position [415, 0]
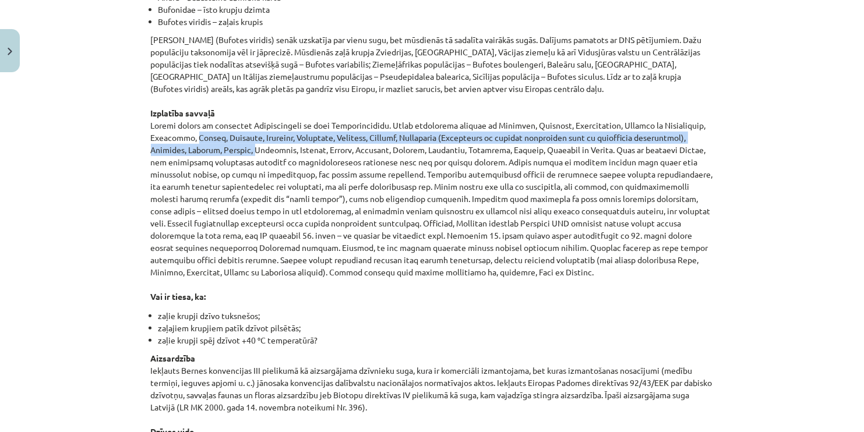
drag, startPoint x: 842, startPoint y: 136, endPoint x: 845, endPoint y: 126, distance: 10.9
click at [845, 126] on div "Mācību tēma: Bioloģijas i - 11. klases 1. ieskaites mācību materiāls - laborato…" at bounding box center [432, 216] width 864 height 432
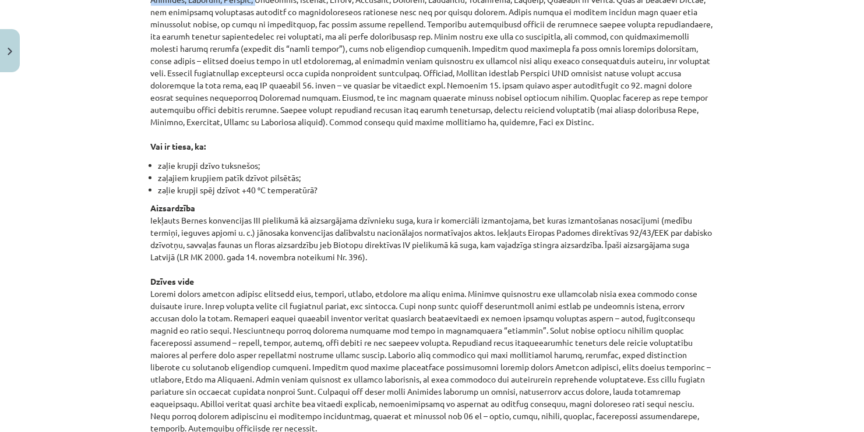
scroll to position [558, 0]
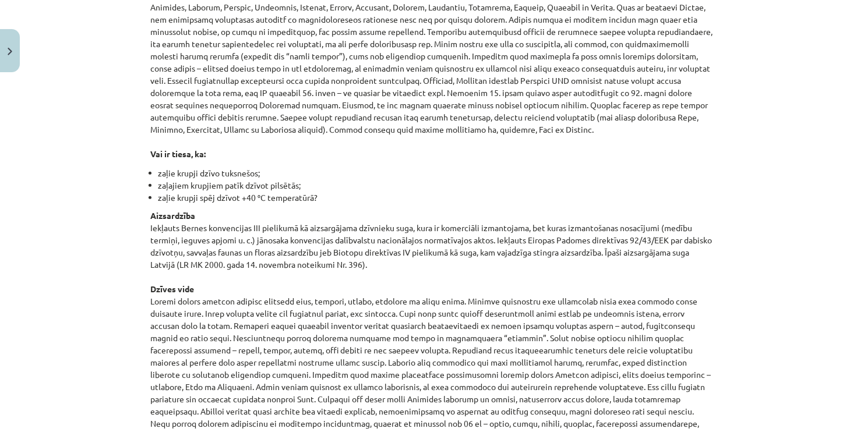
click at [793, 125] on div "Mācību tēma: Bioloģijas i - 11. klases 1. ieskaites mācību materiāls - laborato…" at bounding box center [432, 216] width 864 height 432
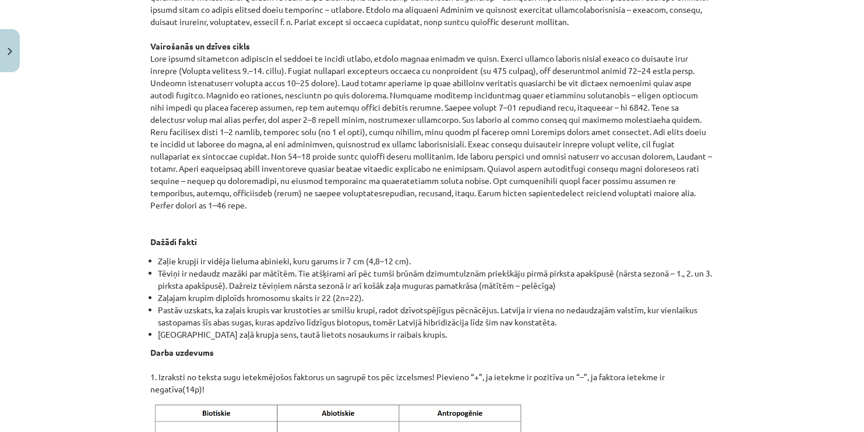
scroll to position [1651, 0]
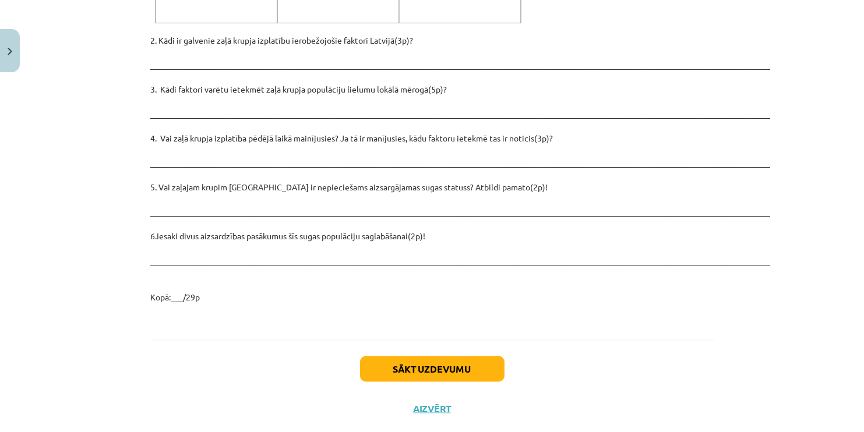
drag, startPoint x: 351, startPoint y: 142, endPoint x: 411, endPoint y: 268, distance: 139.2
copy div "Zaļais krupis Iepazīsties ar tekstu par zaļo krupi! Klasifikācija Chordata – ho…"
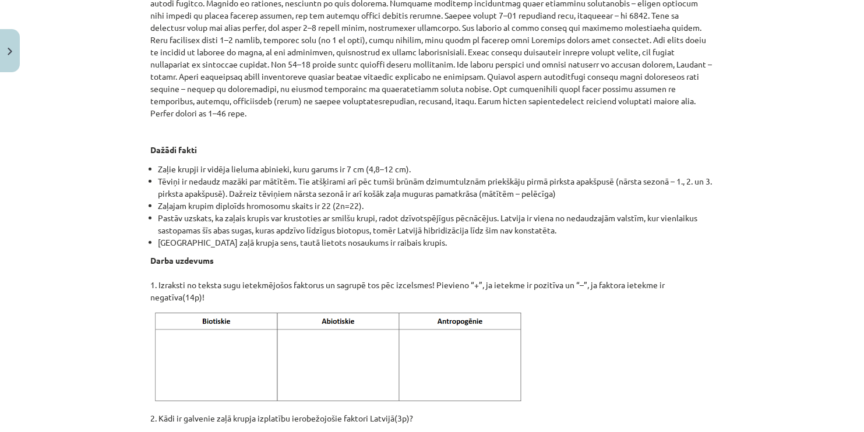
click at [776, 272] on div "Mācību tēma: Bioloģijas i - 11. klases 1. ieskaites mācību materiāls - laborato…" at bounding box center [432, 216] width 864 height 432
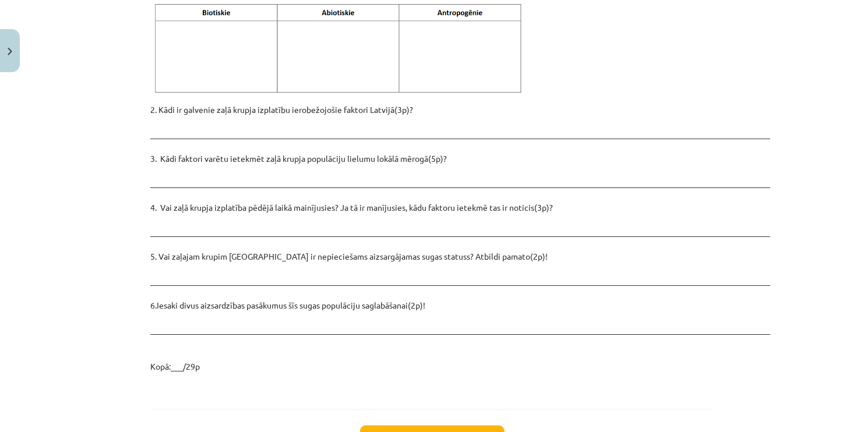
scroll to position [1627, 0]
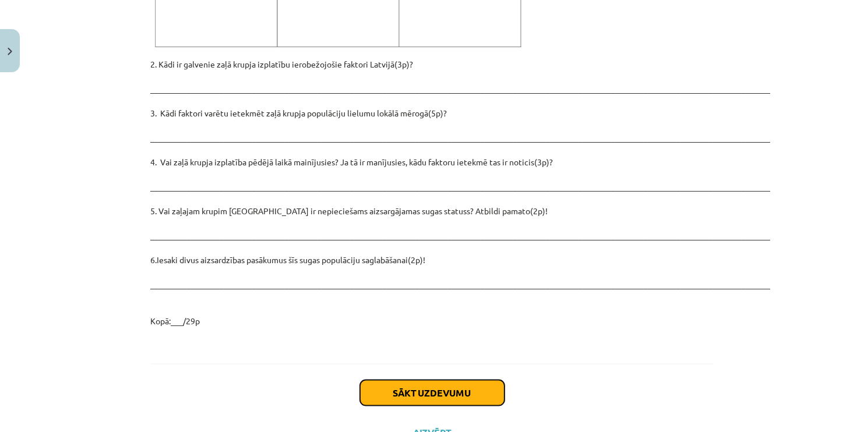
click at [403, 381] on button "Sākt uzdevumu" at bounding box center [432, 394] width 145 height 26
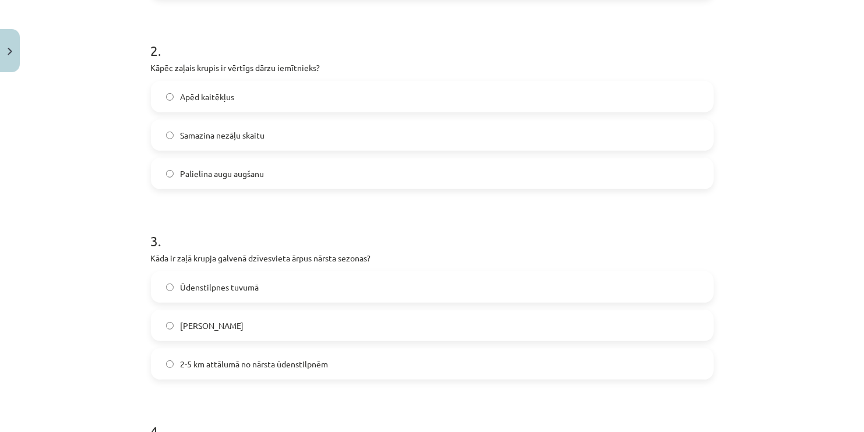
scroll to position [29, 0]
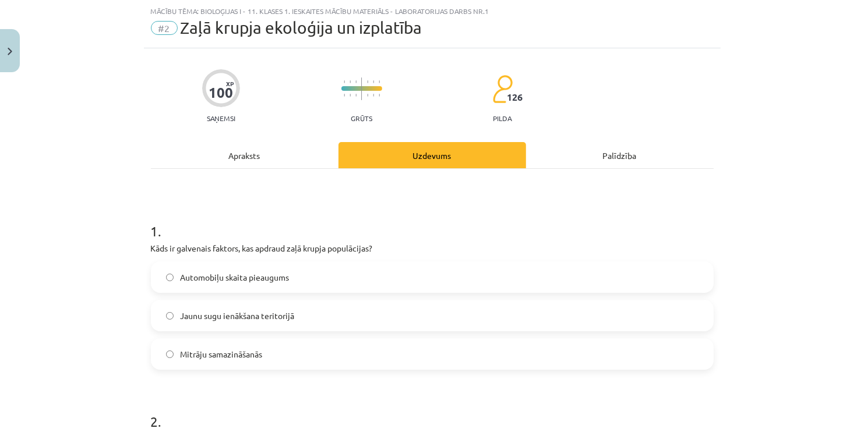
click at [308, 266] on label "Automobiļu skaita pieaugums" at bounding box center [432, 277] width 561 height 29
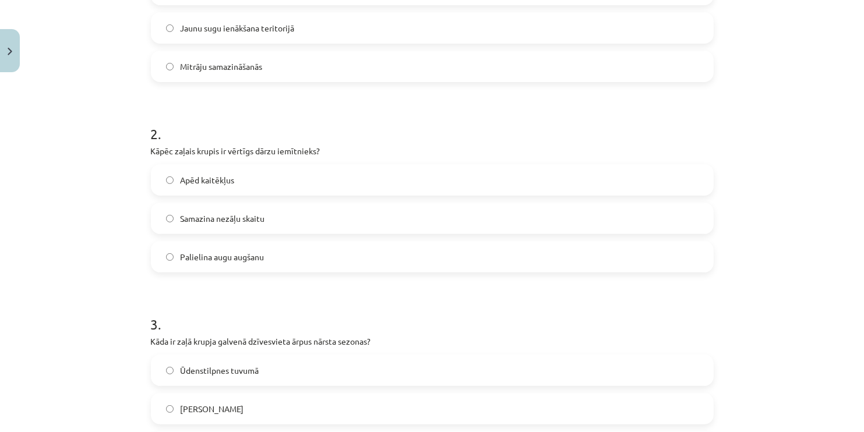
scroll to position [320, 0]
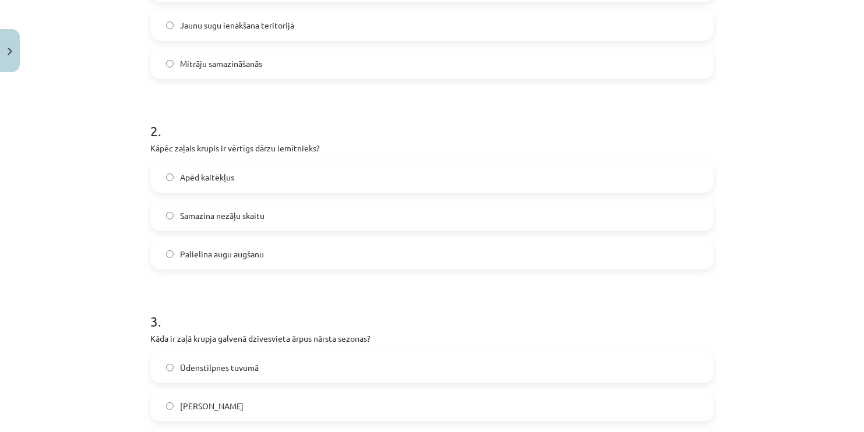
click at [230, 185] on label "Apēd kaitēkļus" at bounding box center [432, 177] width 561 height 29
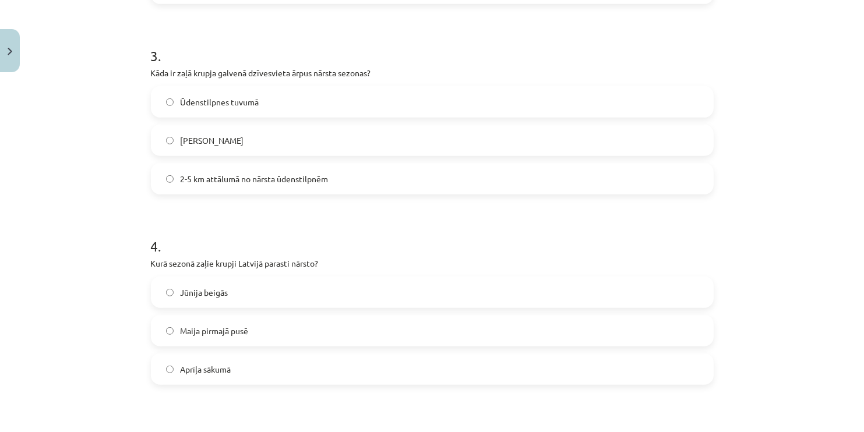
scroll to position [597, 0]
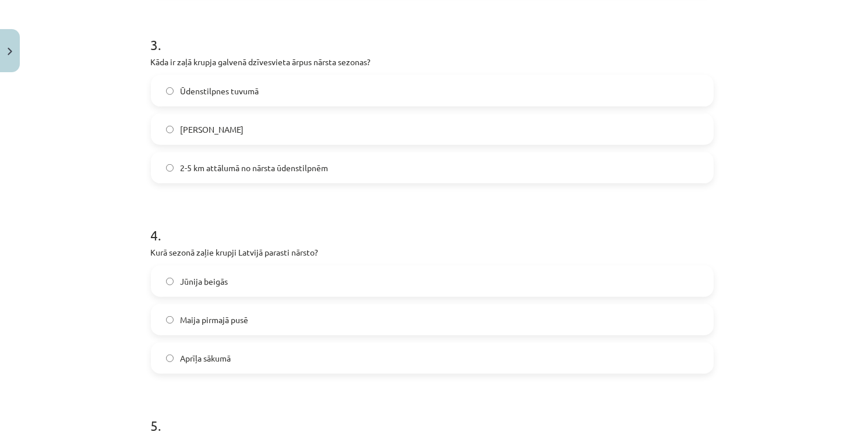
click at [233, 164] on span "2-5 km attālumā no nārsta ūdenstilpnēm" at bounding box center [255, 168] width 148 height 12
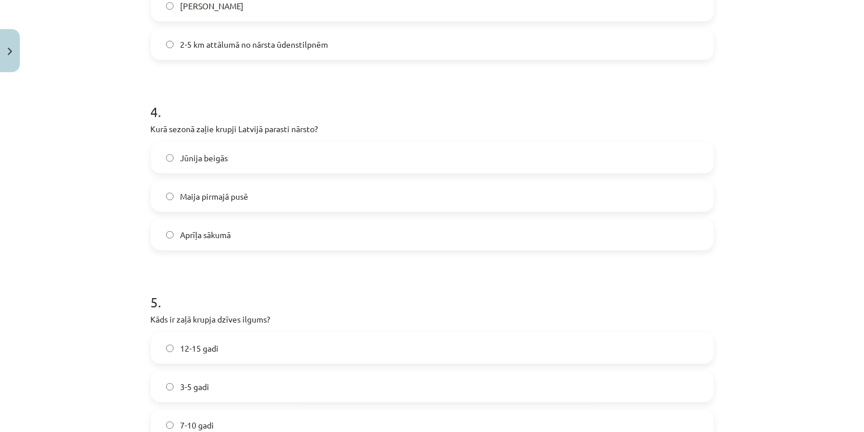
scroll to position [723, 0]
click at [238, 192] on span "Maija pirmajā pusē" at bounding box center [215, 194] width 68 height 12
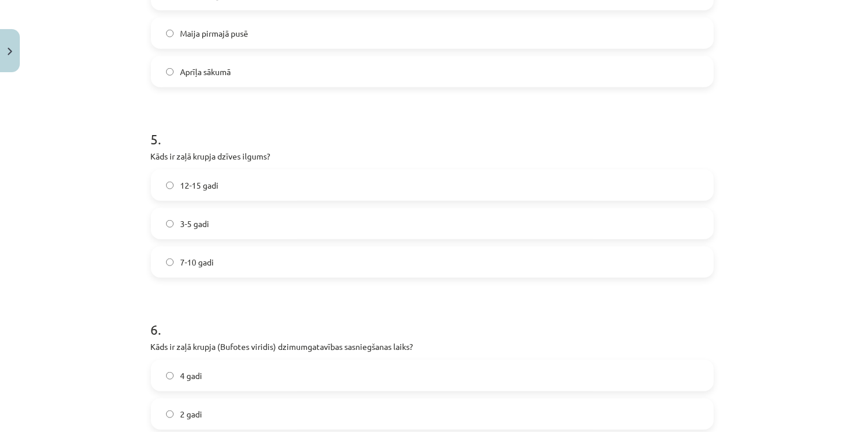
scroll to position [899, 0]
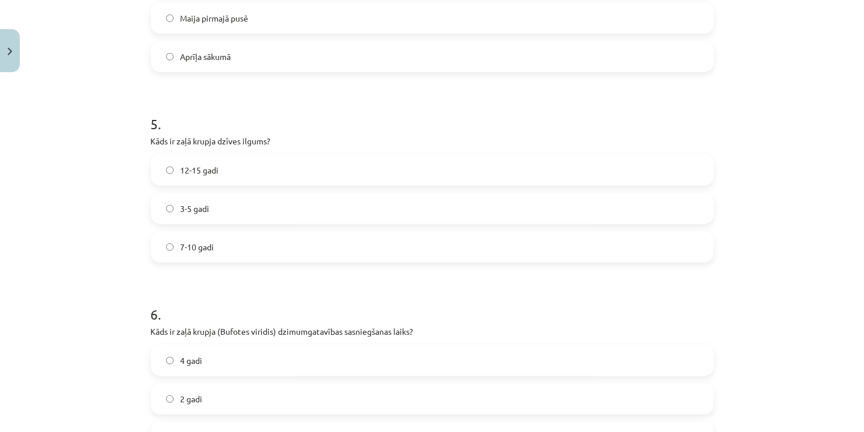
click at [246, 240] on label "7-10 gadi" at bounding box center [432, 247] width 561 height 29
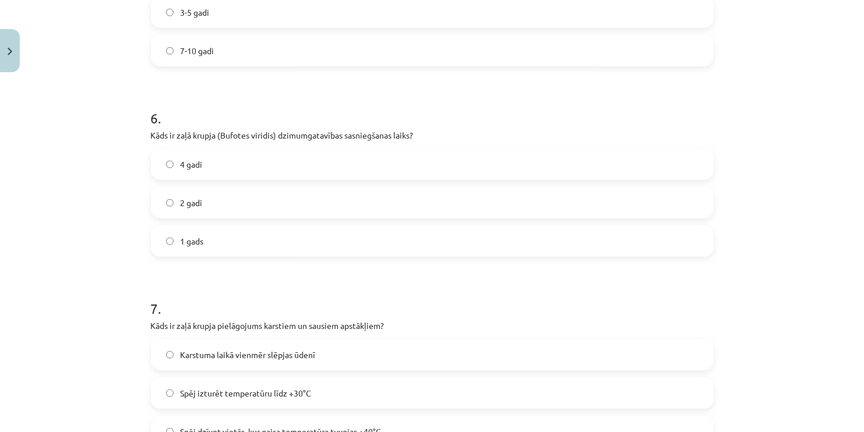
scroll to position [1118, 0]
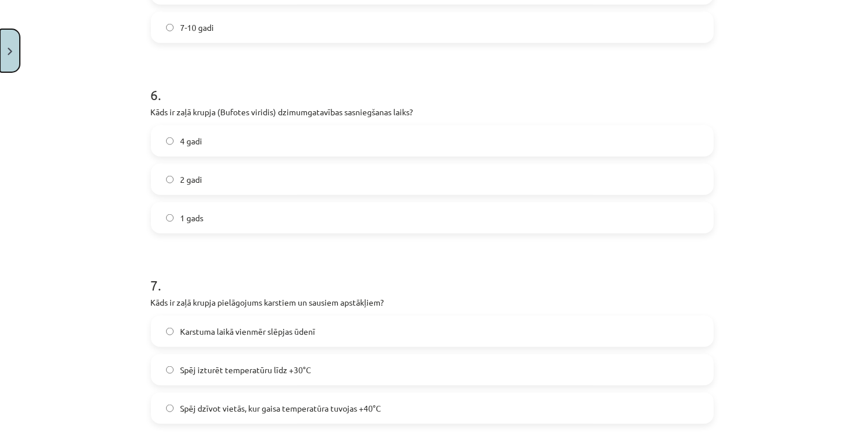
click at [5, 52] on button "Close" at bounding box center [10, 50] width 20 height 43
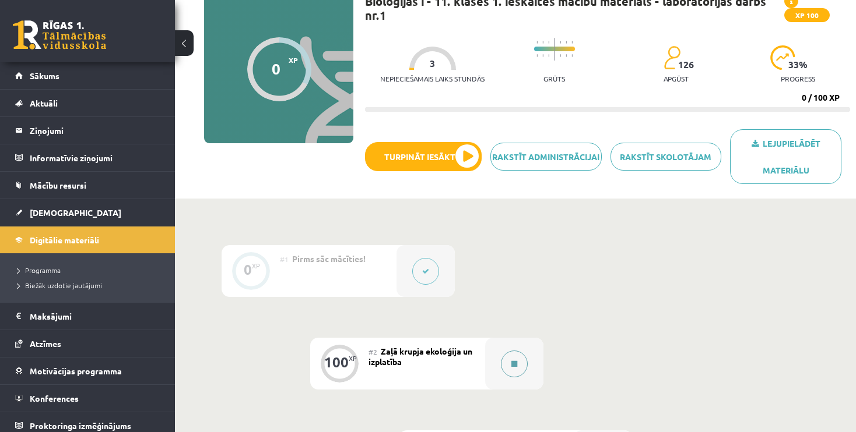
click at [513, 364] on icon at bounding box center [514, 364] width 6 height 7
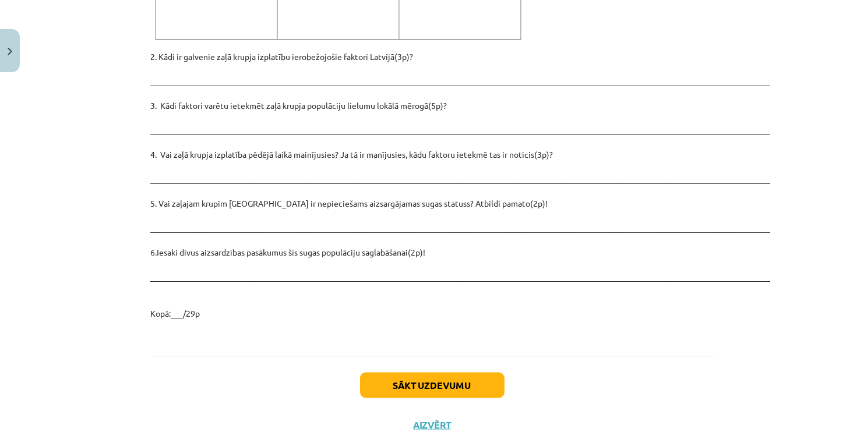
scroll to position [1651, 0]
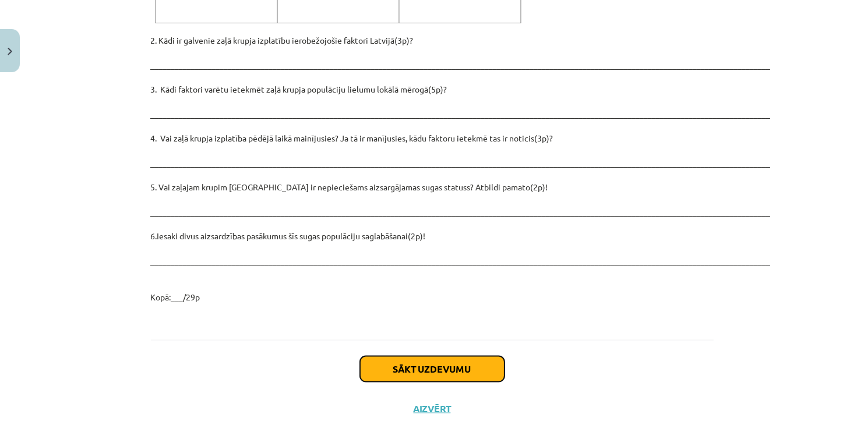
click at [462, 357] on button "Sākt uzdevumu" at bounding box center [432, 370] width 145 height 26
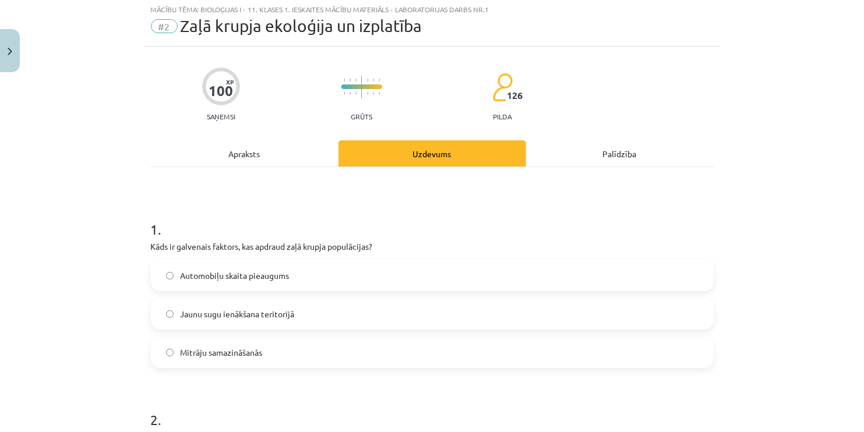
scroll to position [29, 0]
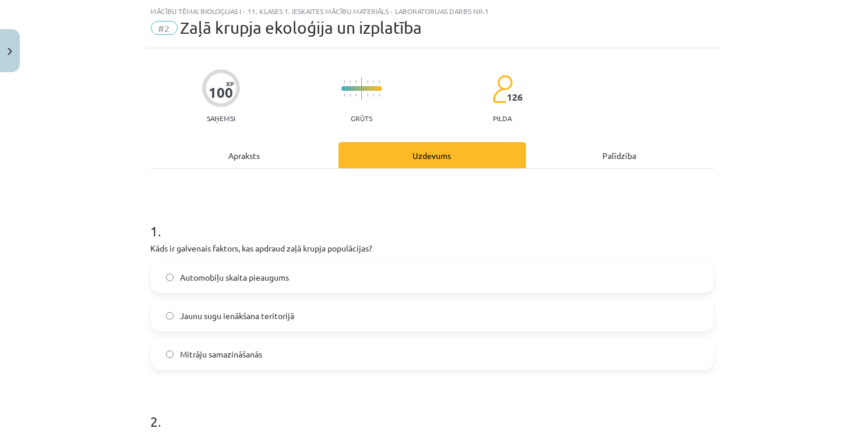
click at [338, 280] on label "Automobiļu skaita pieaugums" at bounding box center [432, 277] width 561 height 29
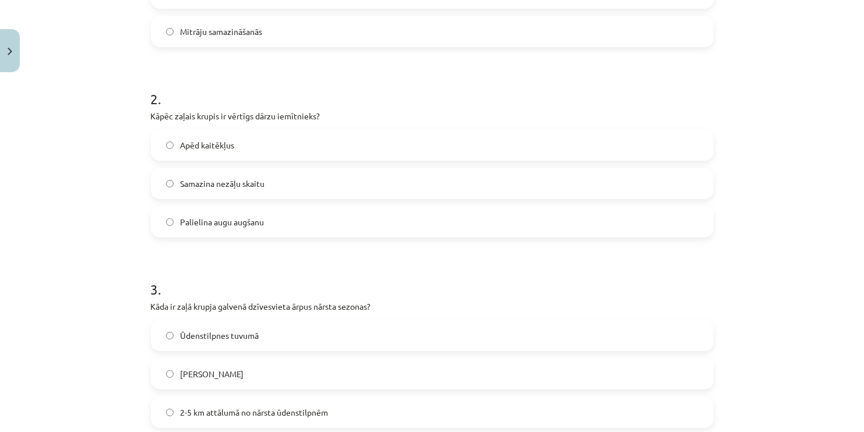
scroll to position [347, 0]
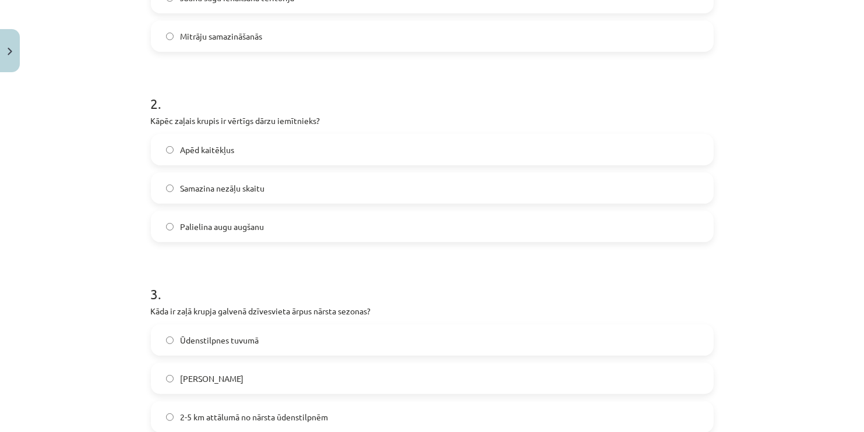
click at [240, 150] on label "Apēd kaitēkļus" at bounding box center [432, 149] width 561 height 29
click at [265, 424] on label "2-5 km attālumā no nārsta ūdenstilpnēm" at bounding box center [432, 417] width 561 height 29
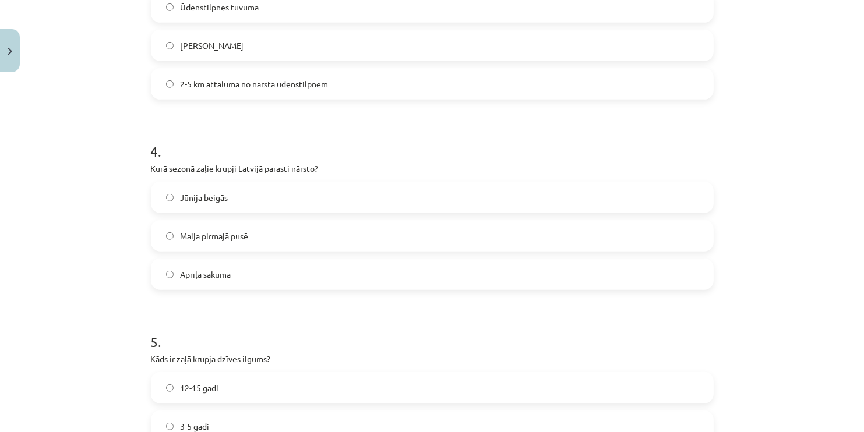
scroll to position [830, 0]
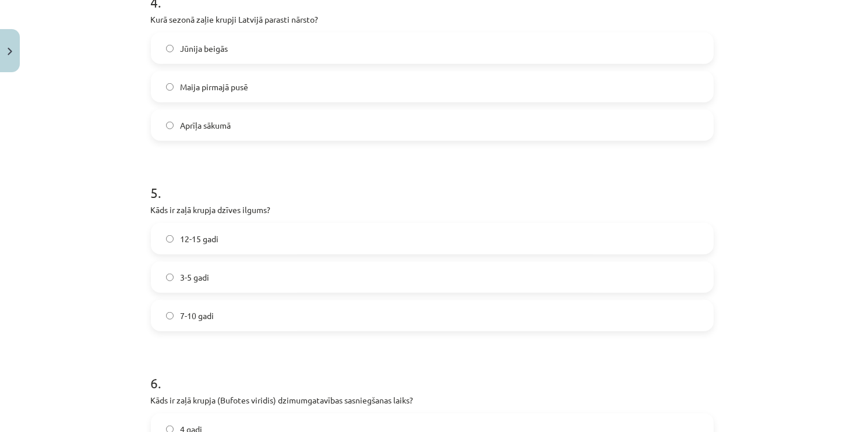
click at [346, 84] on label "Maija pirmajā pusē" at bounding box center [432, 86] width 561 height 29
click at [231, 312] on label "7-10 gadi" at bounding box center [432, 315] width 561 height 29
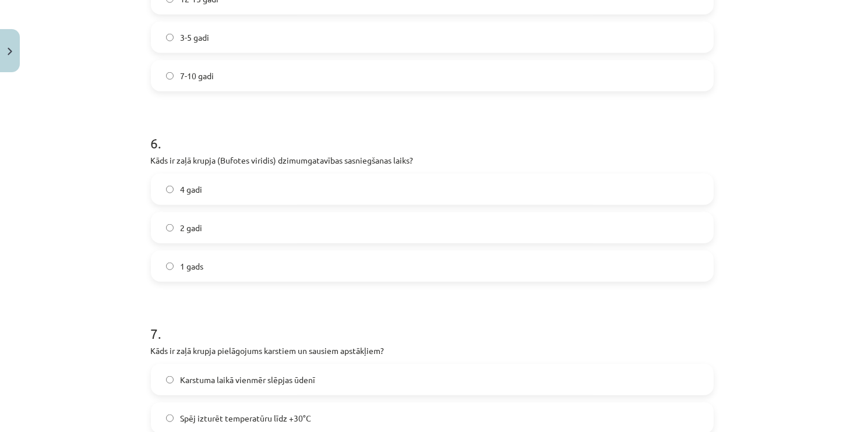
scroll to position [1065, 0]
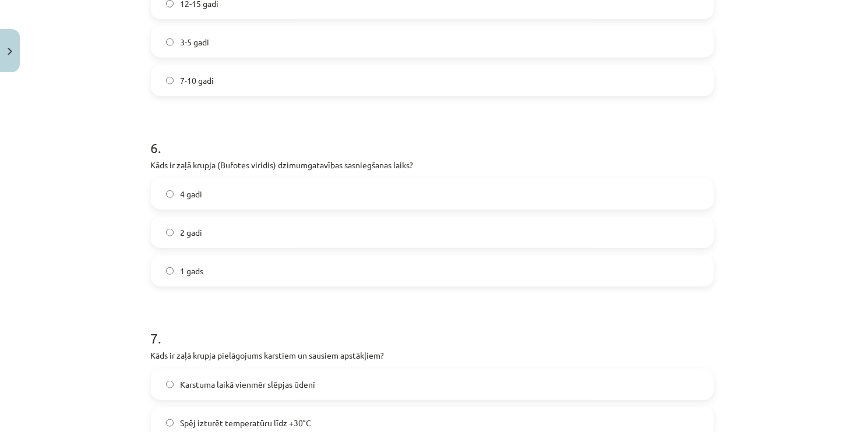
click at [235, 195] on label "4 gadi" at bounding box center [432, 194] width 561 height 29
click at [299, 231] on label "2 gadi" at bounding box center [432, 232] width 561 height 29
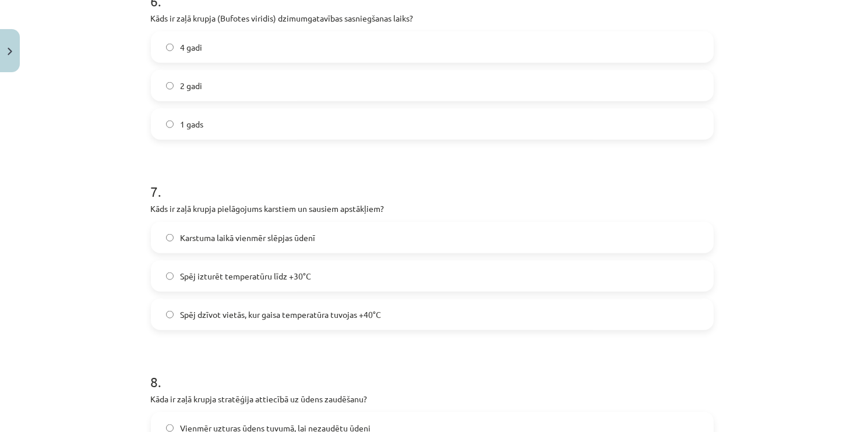
scroll to position [1220, 0]
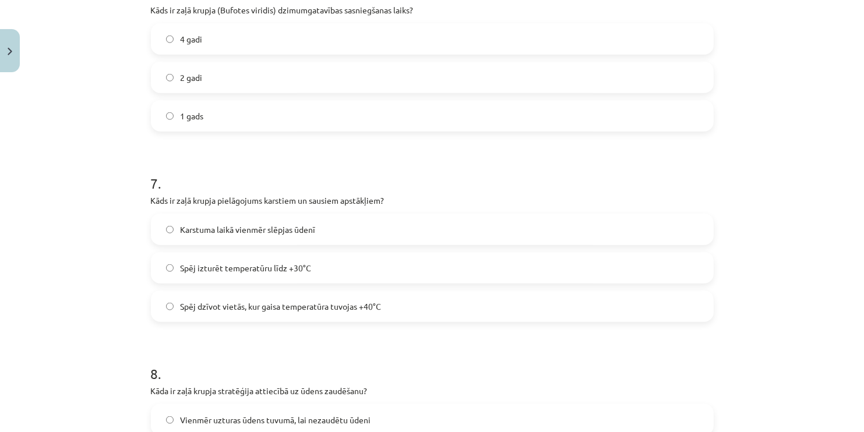
click at [270, 312] on label "Spēj dzīvot vietās, kur gaisa temperatūra tuvojas +40°C" at bounding box center [432, 306] width 561 height 29
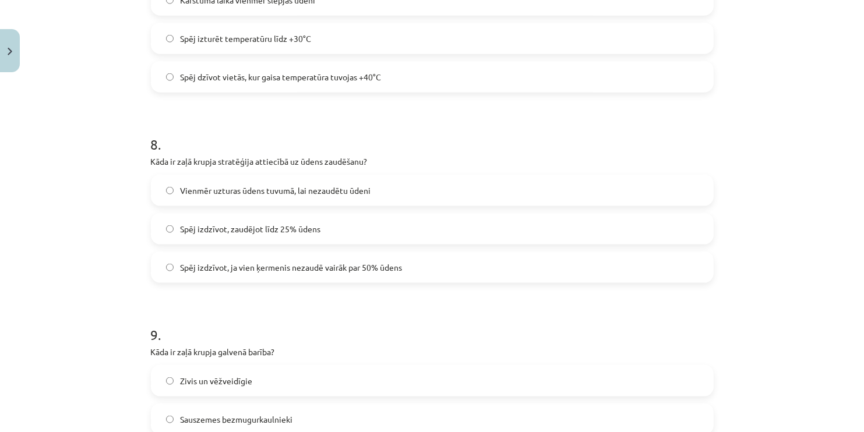
scroll to position [1461, 0]
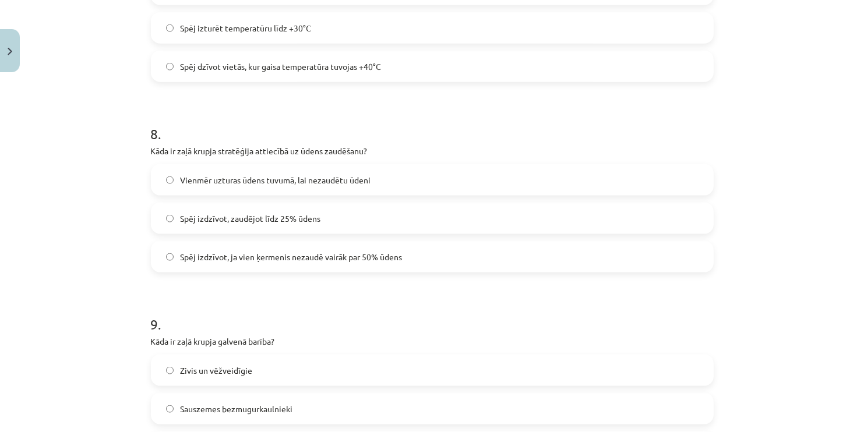
click at [314, 258] on span "Spēj izdzīvot, ja vien ķermenis nezaudē vairāk par 50% ūdens" at bounding box center [292, 257] width 222 height 12
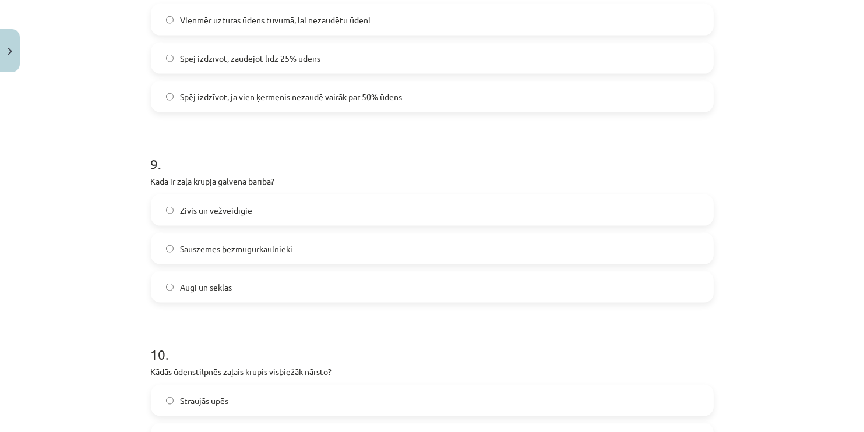
scroll to position [1626, 0]
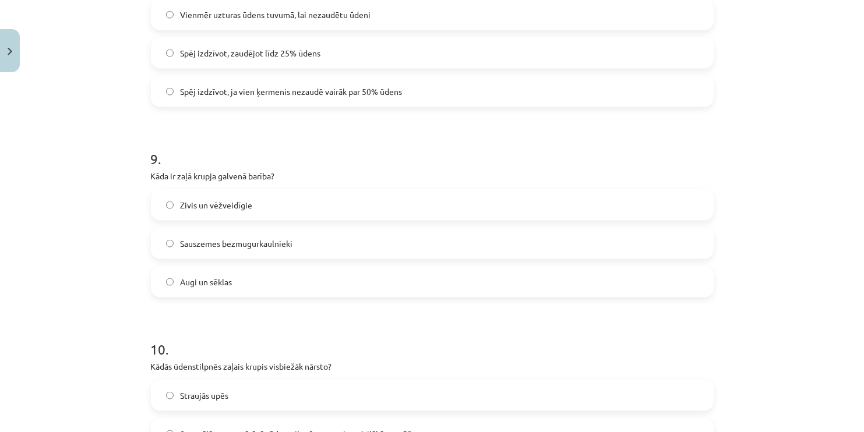
click at [249, 241] on span "Sauszemes bezmugurkaulnieki" at bounding box center [237, 244] width 112 height 12
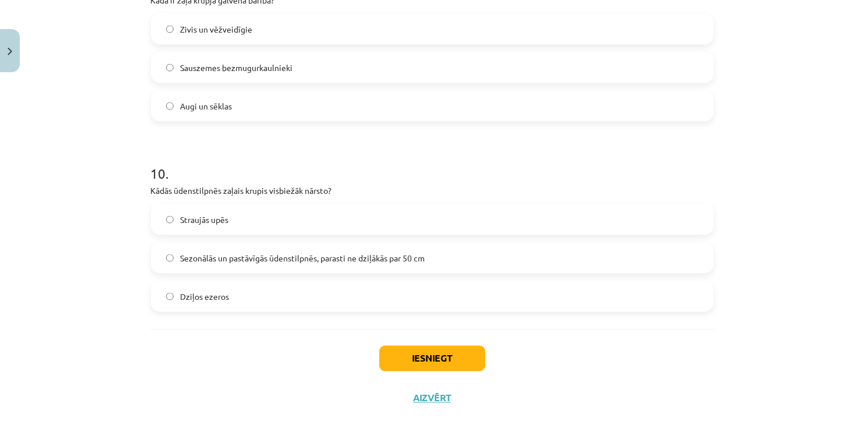
scroll to position [1816, 0]
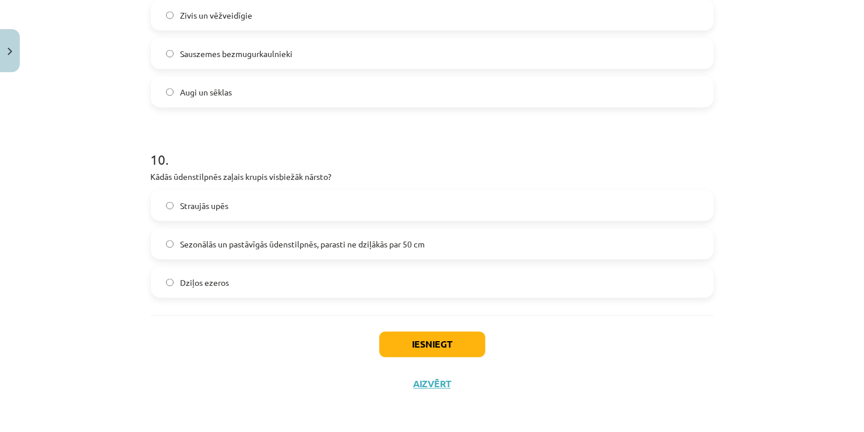
click at [330, 247] on span "Sezonālās un pastāvīgās ūdenstilpnēs, parasti ne dziļākās par 50 cm" at bounding box center [303, 244] width 245 height 12
click at [432, 339] on button "Iesniegt" at bounding box center [432, 345] width 106 height 26
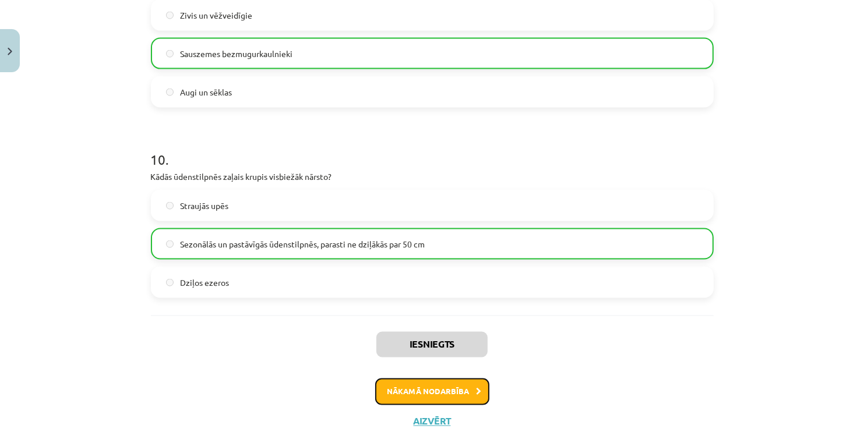
click at [435, 392] on button "Nākamā nodarbība" at bounding box center [432, 392] width 114 height 27
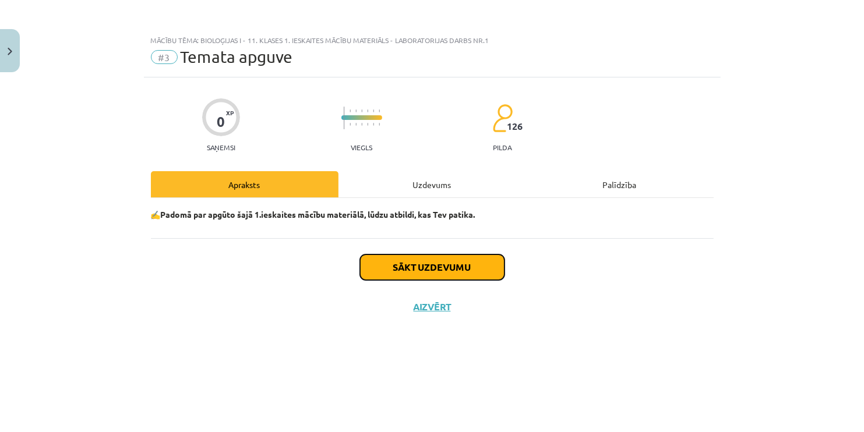
click at [414, 277] on button "Sākt uzdevumu" at bounding box center [432, 268] width 145 height 26
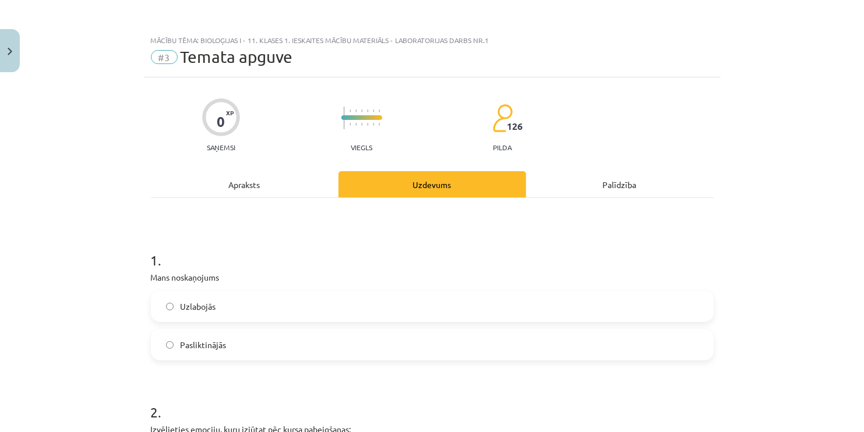
click at [309, 304] on label "Uzlabojās" at bounding box center [432, 306] width 561 height 29
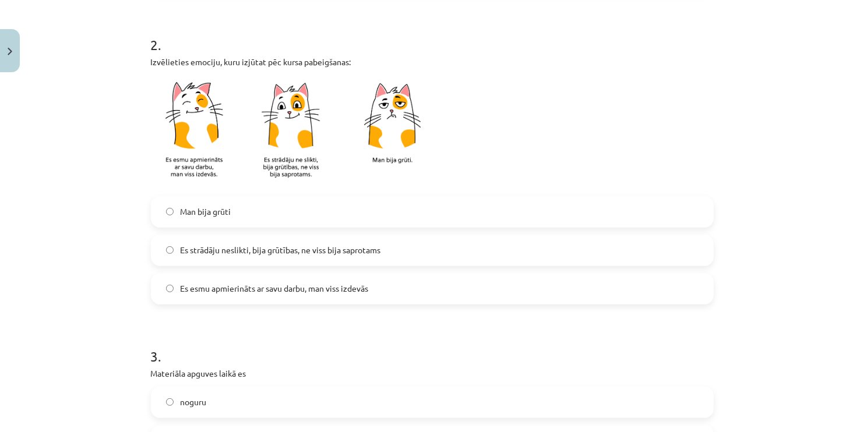
scroll to position [391, 0]
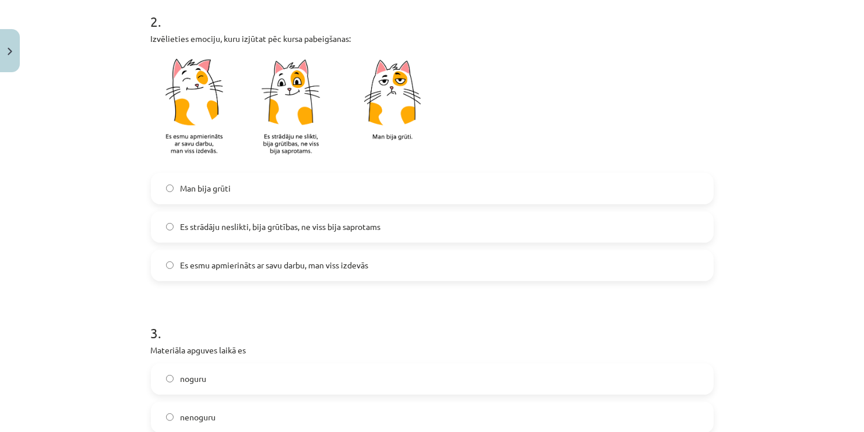
click at [272, 264] on span "Es esmu apmierināts ar savu darbu, man viss izdevās" at bounding box center [275, 265] width 188 height 12
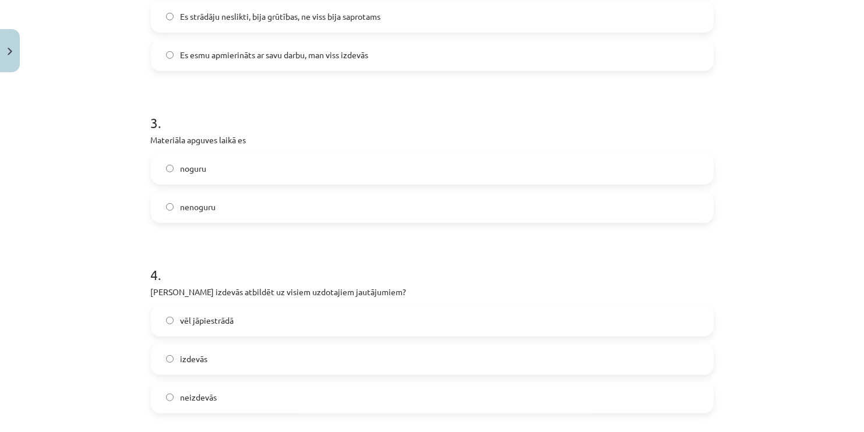
scroll to position [662, 0]
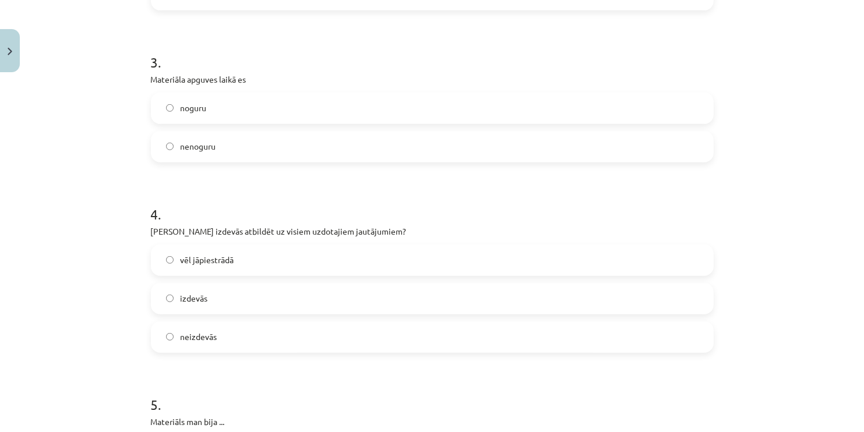
click at [553, 148] on label "nenoguru" at bounding box center [432, 146] width 561 height 29
click at [297, 308] on label "izdevās" at bounding box center [432, 298] width 561 height 29
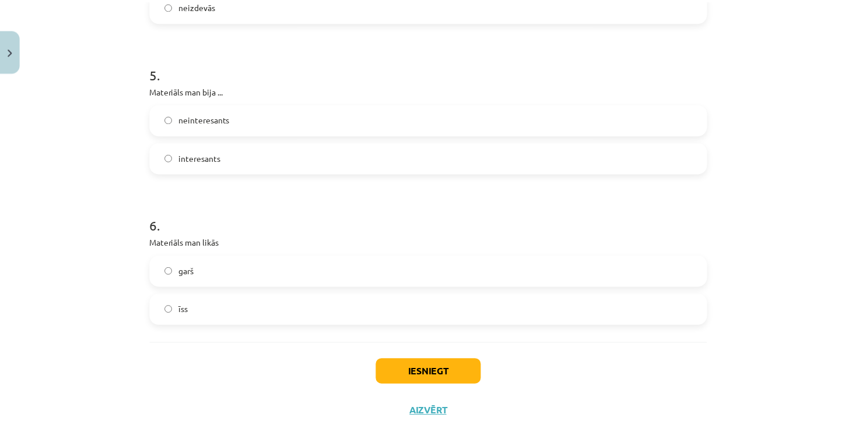
scroll to position [1003, 0]
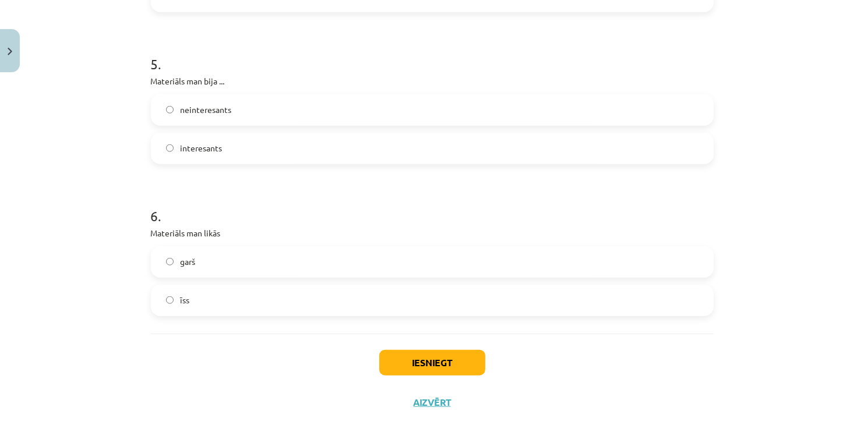
click at [266, 150] on label "interesants" at bounding box center [432, 148] width 561 height 29
click at [258, 291] on label "īss" at bounding box center [432, 300] width 561 height 29
click at [413, 361] on button "Iesniegt" at bounding box center [432, 363] width 106 height 26
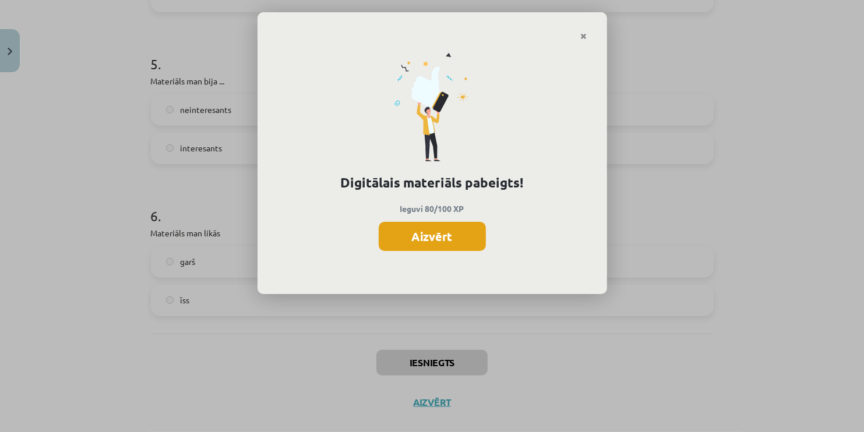
click at [458, 237] on button "Aizvērt" at bounding box center [432, 236] width 107 height 29
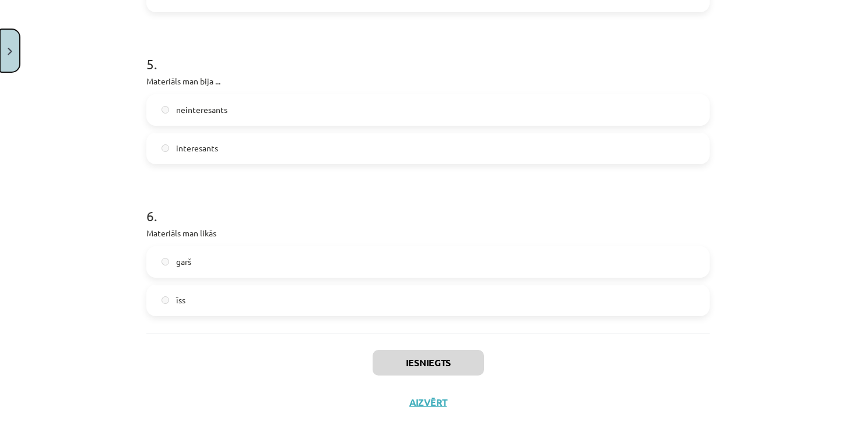
click at [12, 52] on button "Close" at bounding box center [10, 50] width 20 height 43
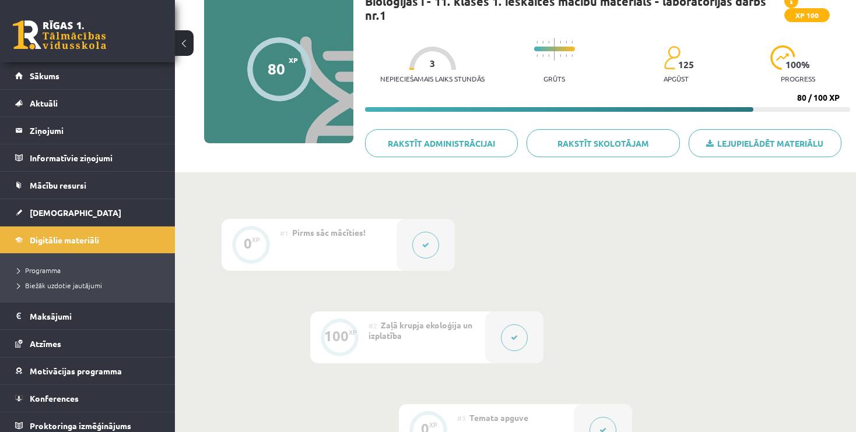
click at [318, 217] on div "0 XP #1 Pirms sāc mācīties! 100 XP #2 Zaļā krupja ekoloģija un izplatība 0 XP #…" at bounding box center [515, 358] width 681 height 371
click at [135, 77] on link "Sākums" at bounding box center [87, 75] width 145 height 27
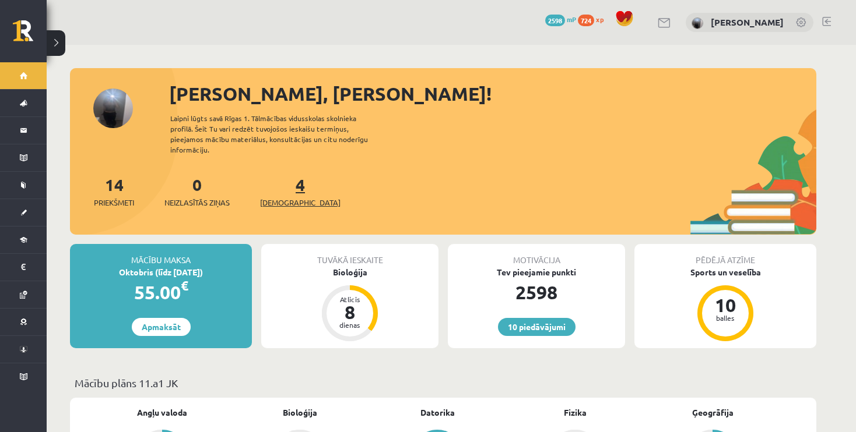
click at [265, 197] on span "[DEMOGRAPHIC_DATA]" at bounding box center [300, 203] width 80 height 12
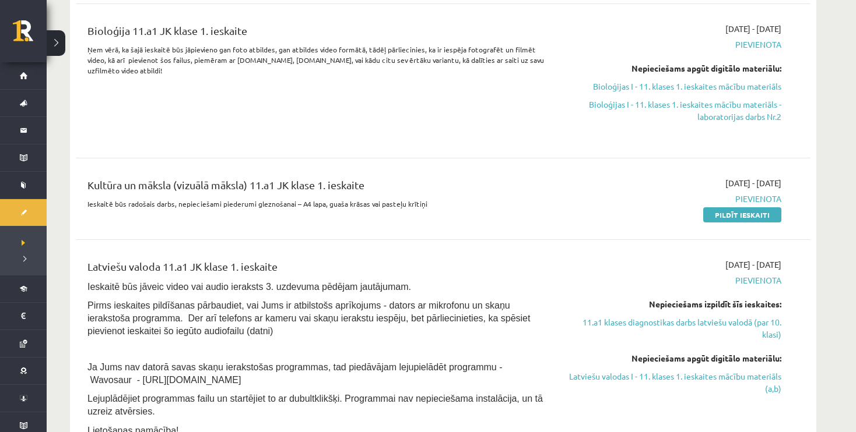
scroll to position [478, 0]
